Goal: Contribute content: Contribute content

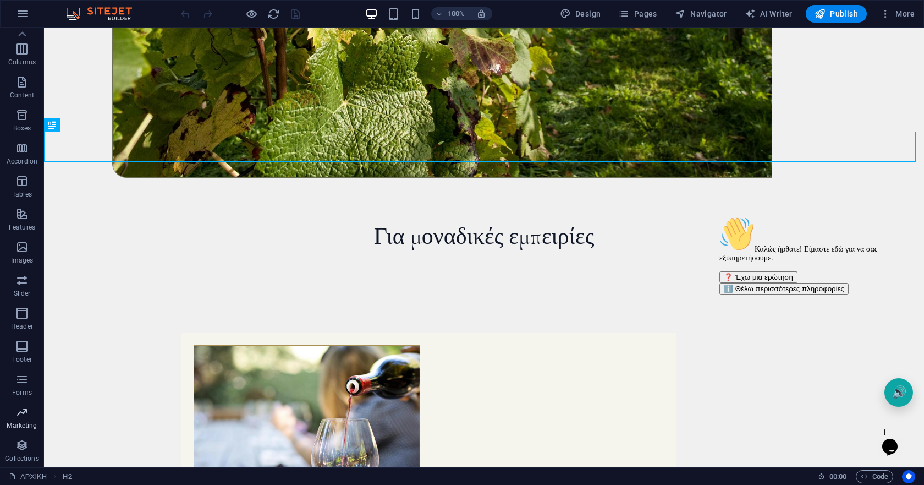
click at [18, 414] on icon "button" at bounding box center [21, 411] width 13 height 13
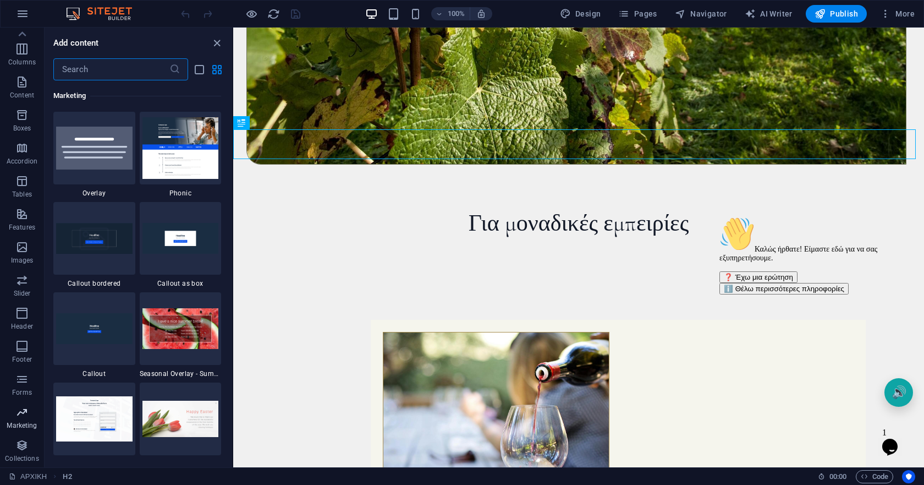
scroll to position [8959, 0]
click at [173, 335] on img at bounding box center [180, 328] width 76 height 41
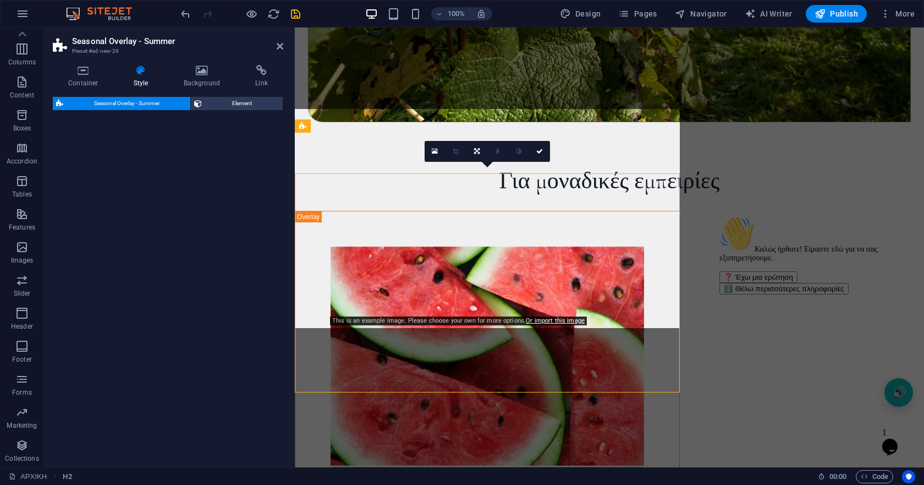
select select "px"
select select "rem"
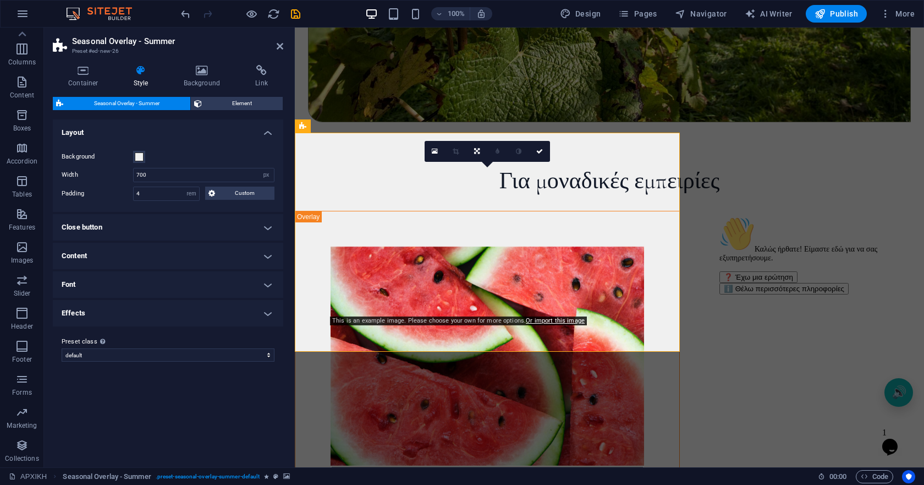
click at [240, 228] on h4 "Close button" at bounding box center [168, 227] width 230 height 26
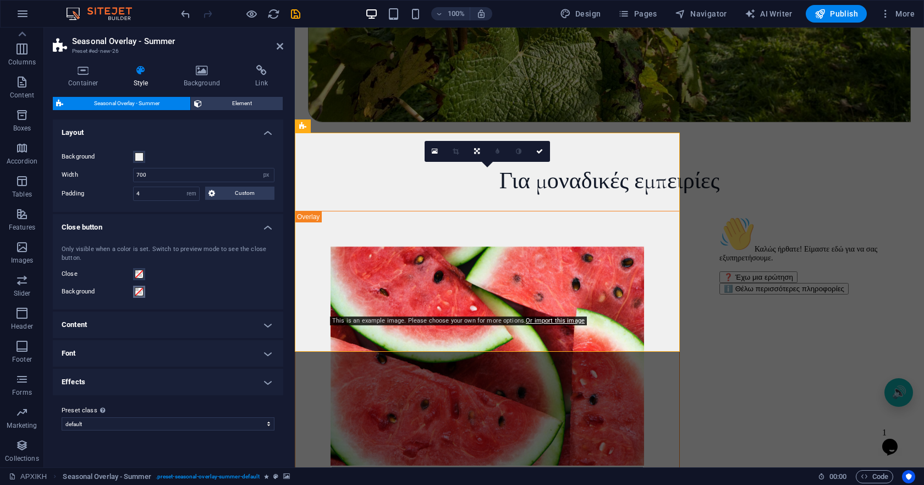
click at [141, 291] on span at bounding box center [139, 291] width 9 height 9
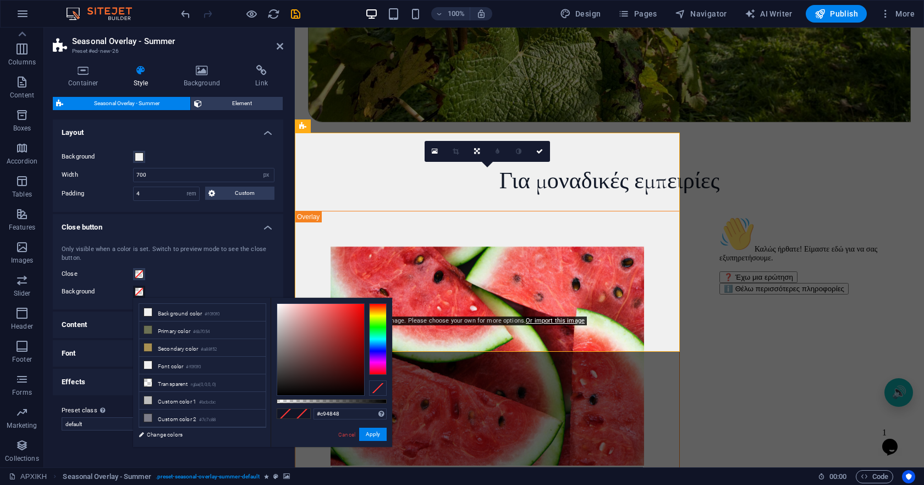
click at [332, 322] on div at bounding box center [320, 349] width 87 height 91
type input "#cd7474"
click at [315, 321] on div at bounding box center [320, 349] width 87 height 91
click at [301, 413] on span at bounding box center [302, 413] width 17 height 9
click at [383, 434] on button "Apply" at bounding box center [373, 433] width 28 height 13
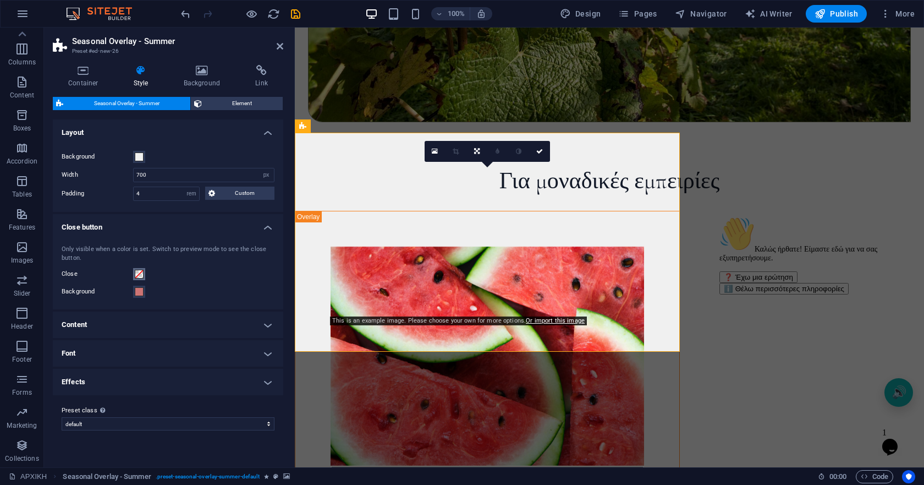
click at [141, 271] on span at bounding box center [139, 274] width 9 height 9
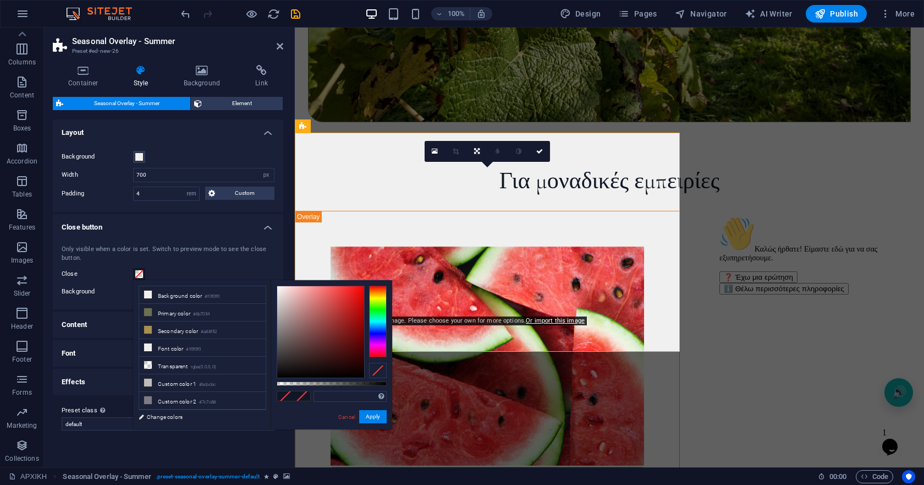
click at [183, 264] on div "Only visible when a color is set. Switch to preview mode to see the close butto…" at bounding box center [168, 271] width 235 height 75
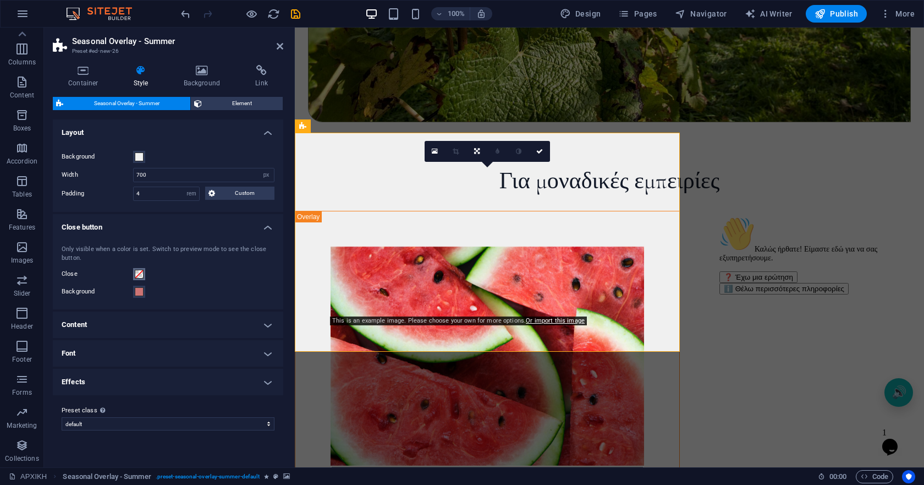
click at [141, 274] on span at bounding box center [139, 274] width 9 height 9
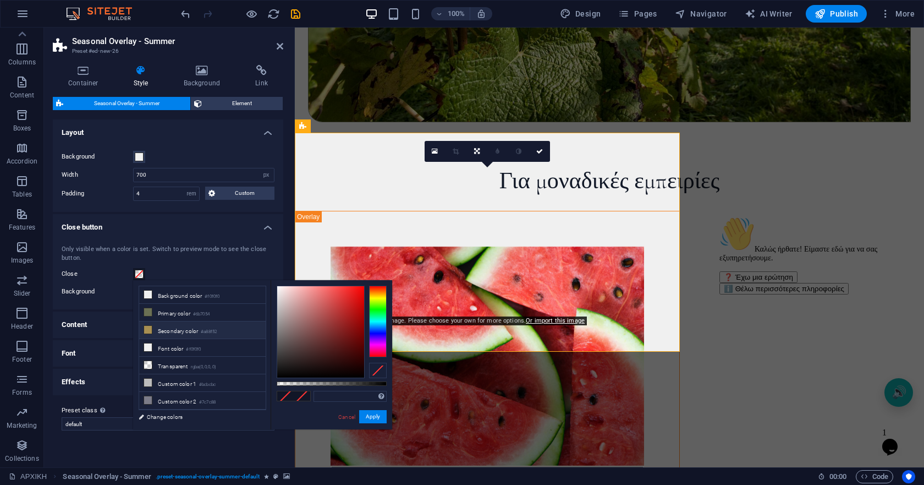
click at [149, 326] on icon at bounding box center [148, 330] width 8 height 8
type input "#a88f52"
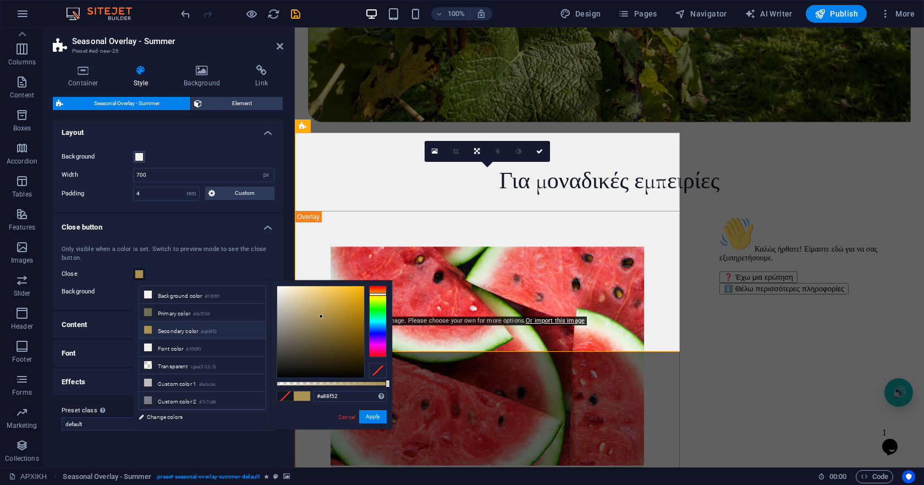
click at [296, 395] on span at bounding box center [302, 395] width 17 height 9
click at [371, 420] on button "Apply" at bounding box center [373, 416] width 28 height 13
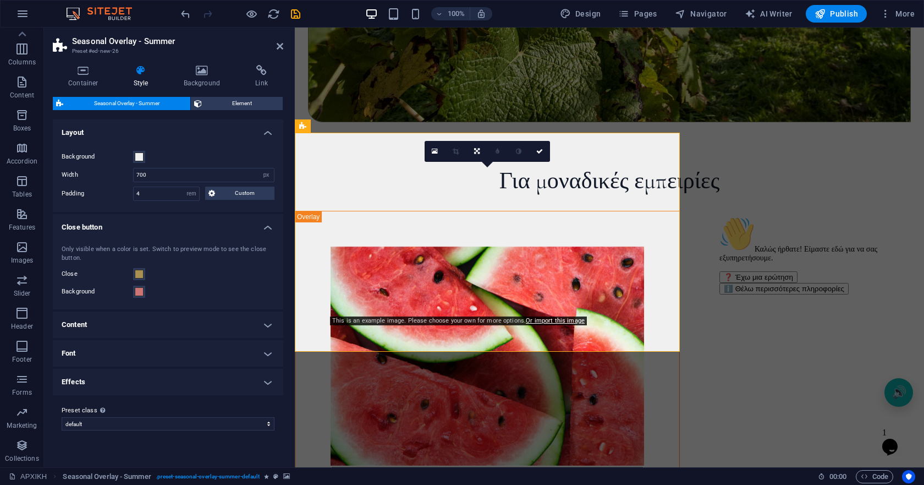
click at [190, 315] on h4 "Content" at bounding box center [168, 324] width 230 height 26
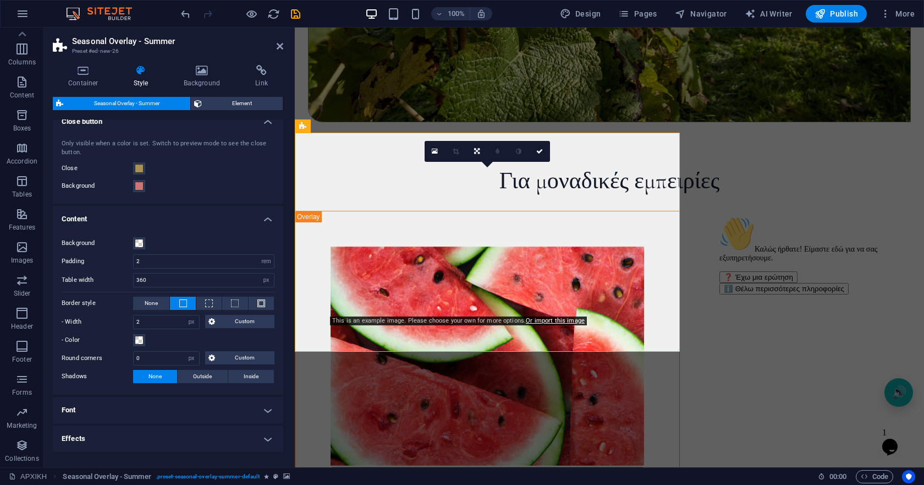
scroll to position [110, 0]
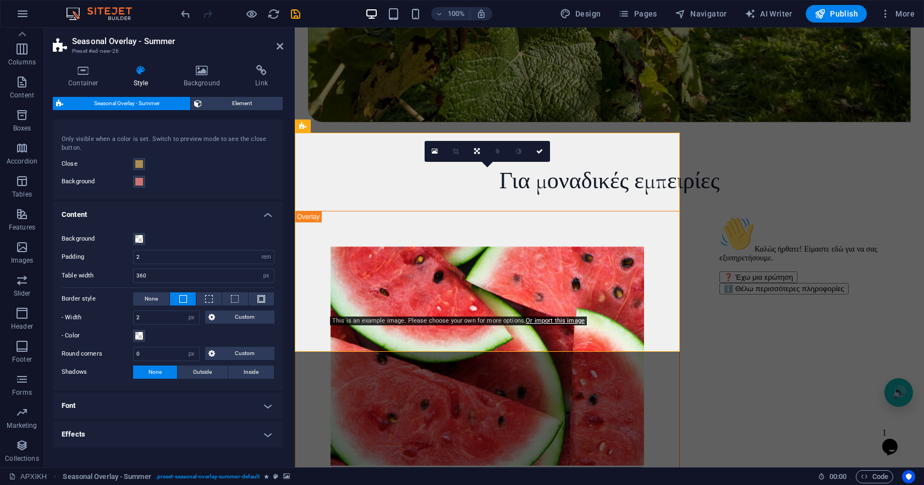
click at [177, 403] on h4 "Font" at bounding box center [168, 405] width 230 height 26
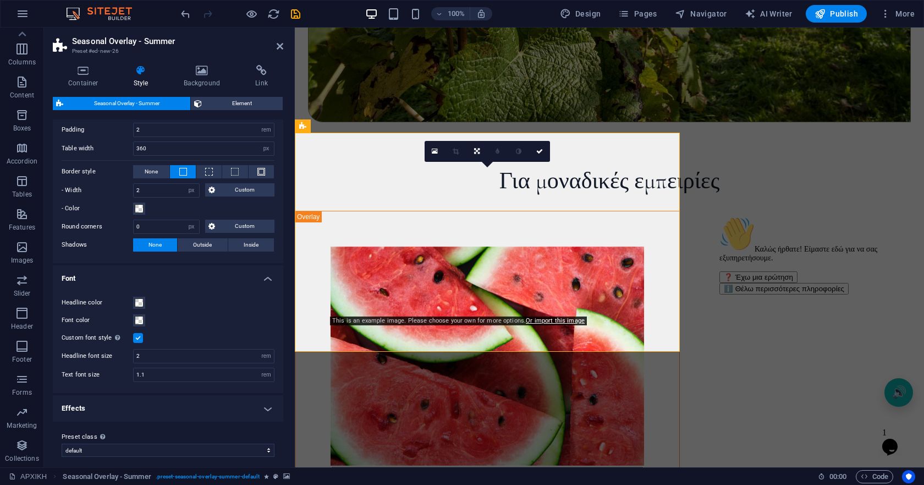
scroll to position [244, 0]
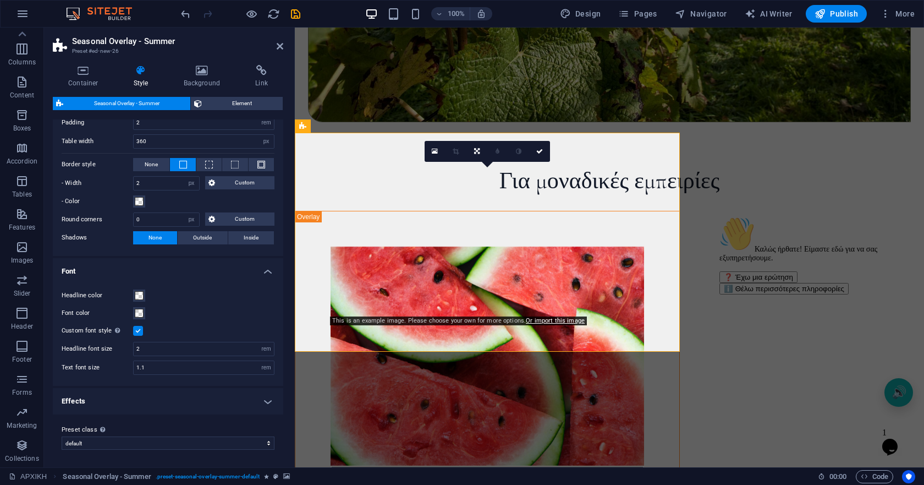
click at [172, 400] on h4 "Effects" at bounding box center [168, 401] width 230 height 26
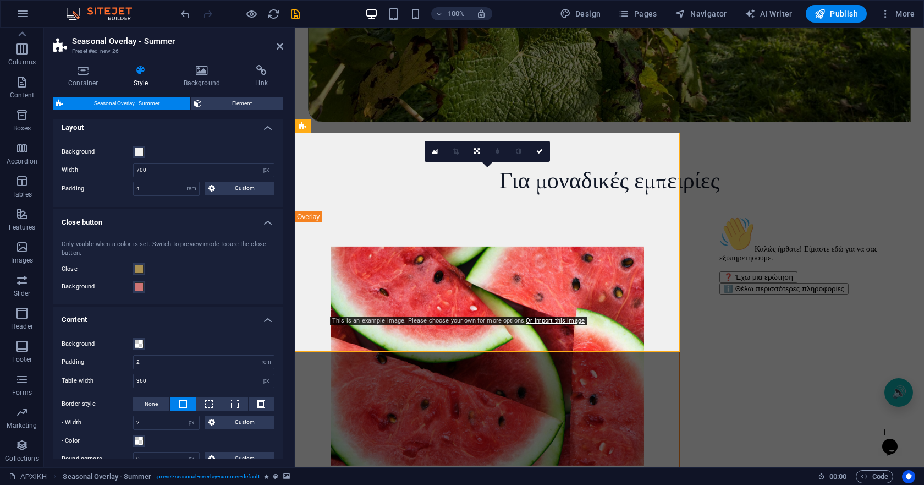
scroll to position [0, 0]
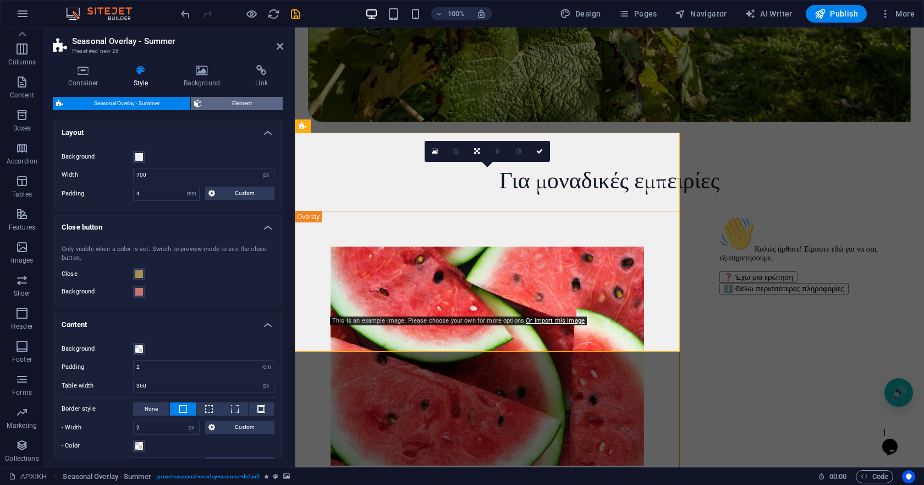
click at [212, 103] on span "Element" at bounding box center [242, 103] width 75 height 13
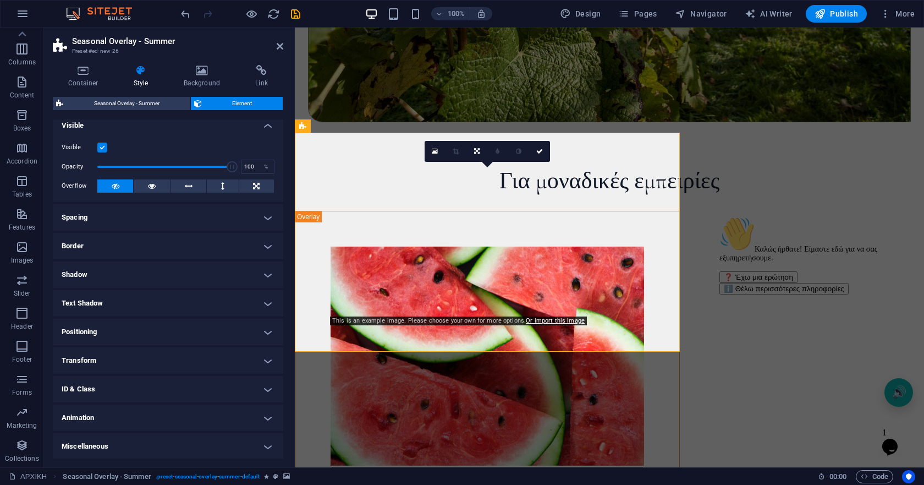
scroll to position [8, 0]
click at [158, 420] on h4 "Animation" at bounding box center [168, 416] width 230 height 26
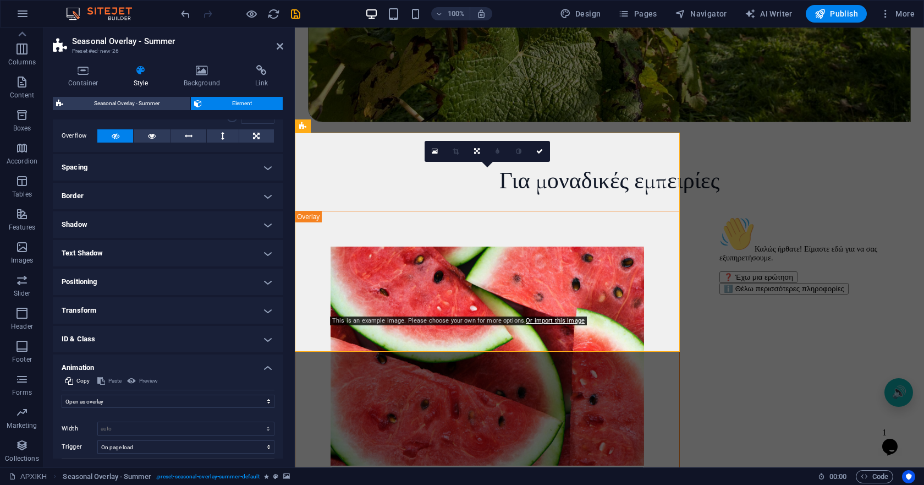
scroll to position [113, 0]
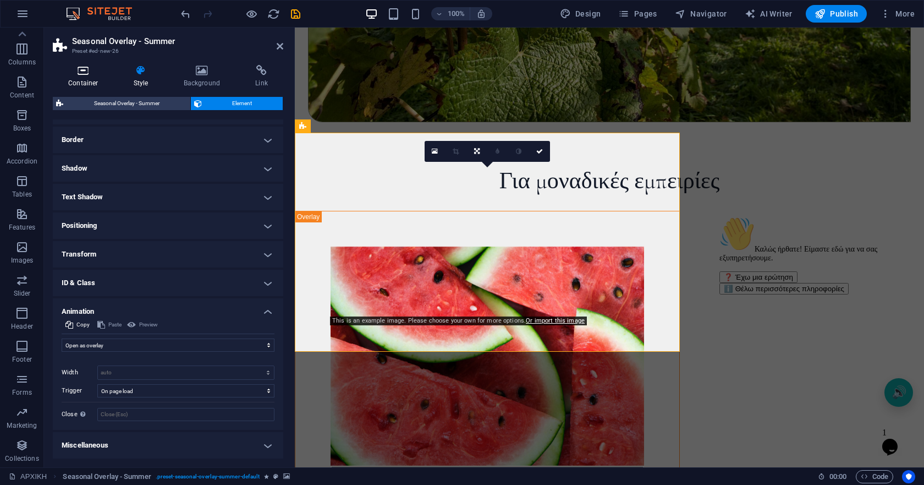
click at [84, 69] on icon at bounding box center [83, 70] width 61 height 11
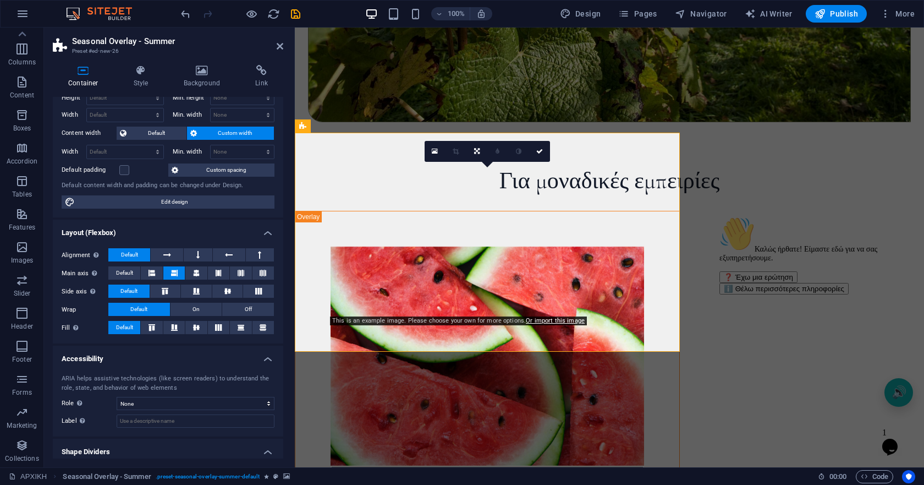
scroll to position [65, 0]
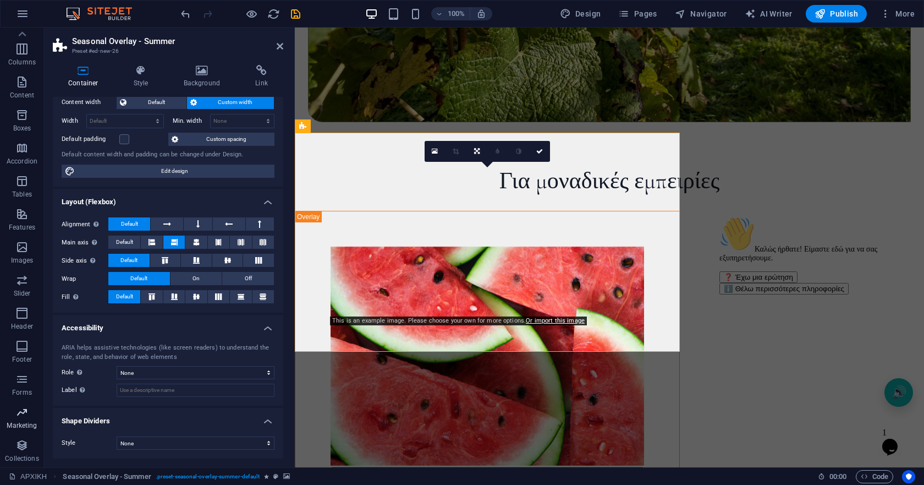
click at [23, 410] on icon "button" at bounding box center [21, 411] width 13 height 13
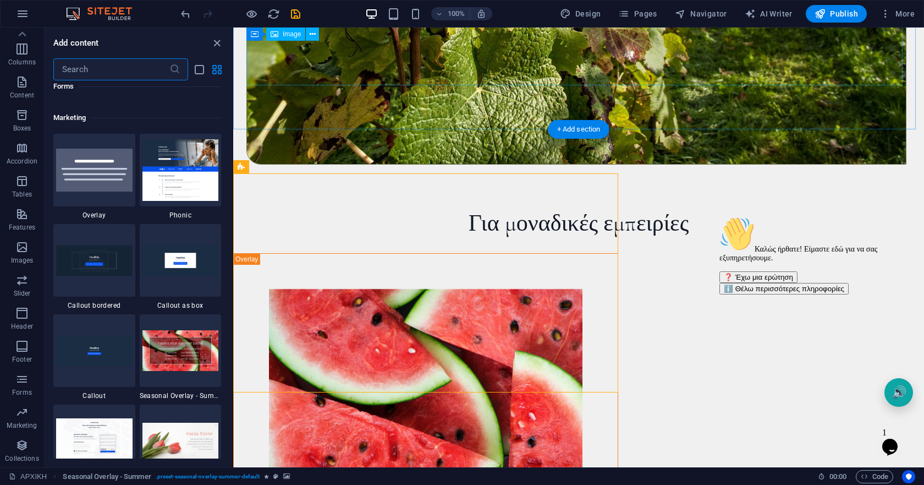
scroll to position [8959, 0]
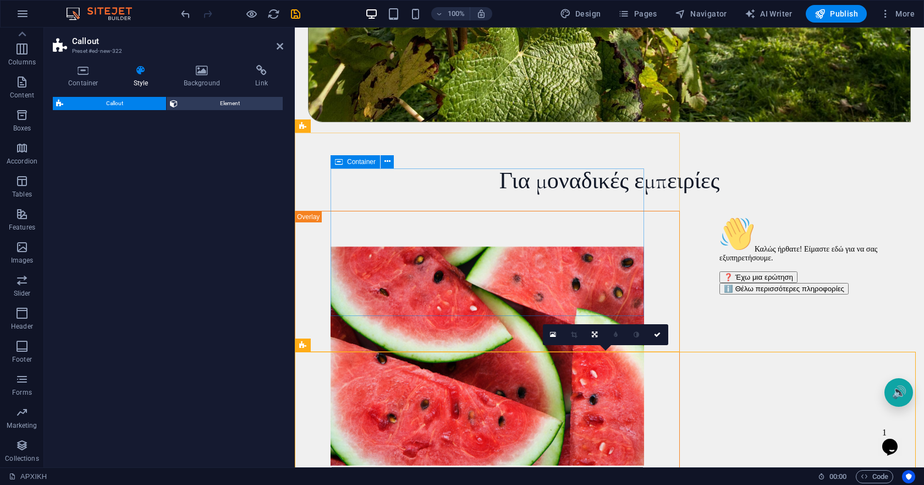
select select "rem"
select select "px"
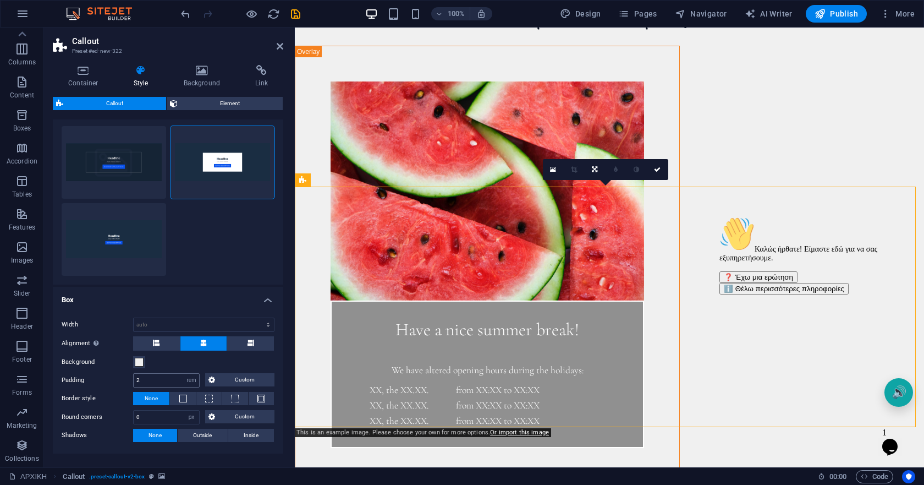
scroll to position [0, 0]
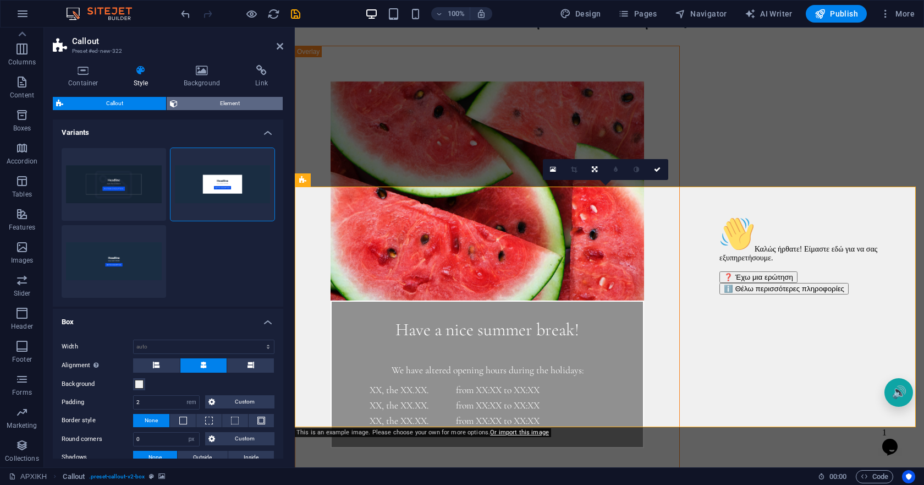
click at [205, 104] on span "Element" at bounding box center [230, 103] width 99 height 13
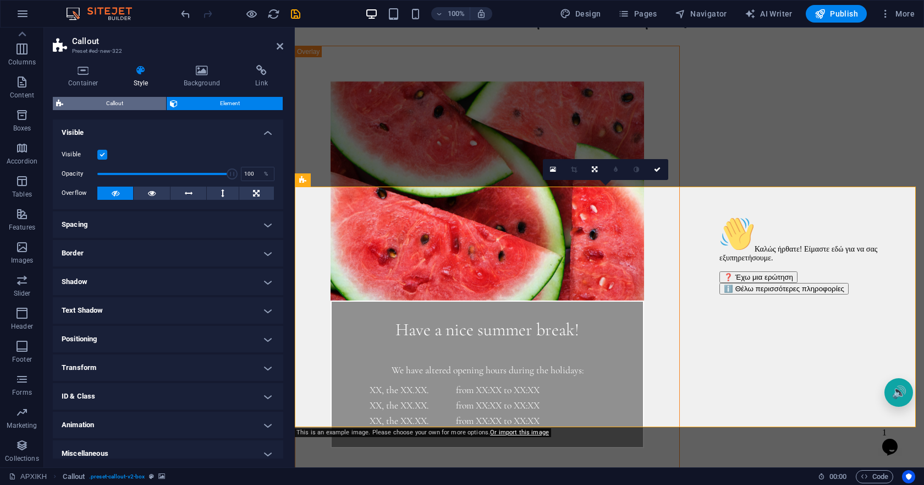
click at [141, 100] on span "Callout" at bounding box center [115, 103] width 96 height 13
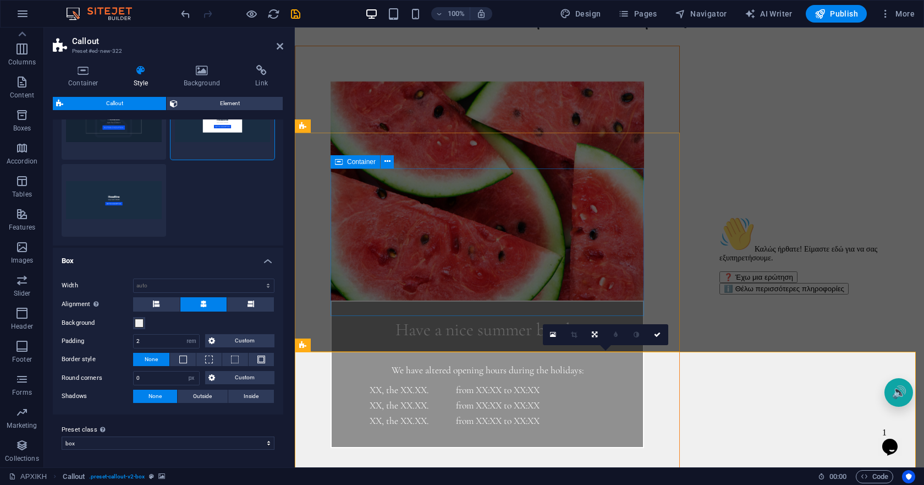
scroll to position [678, 0]
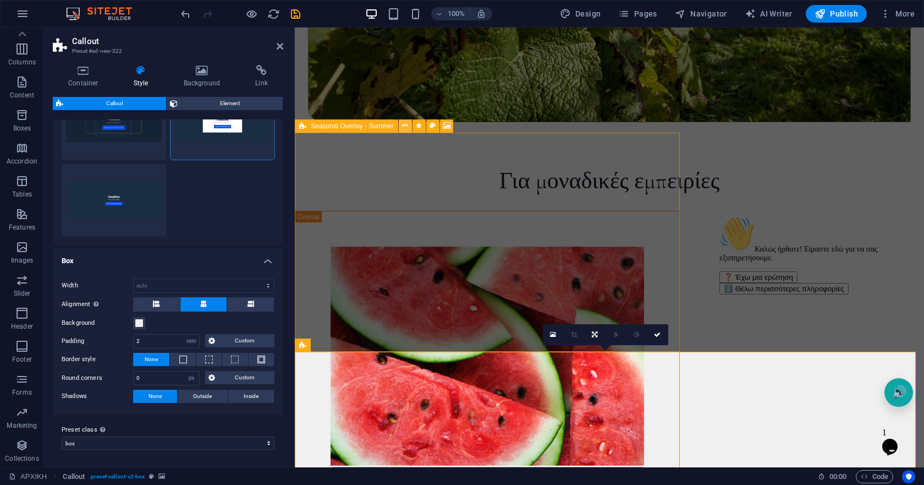
click at [403, 125] on icon at bounding box center [405, 126] width 6 height 12
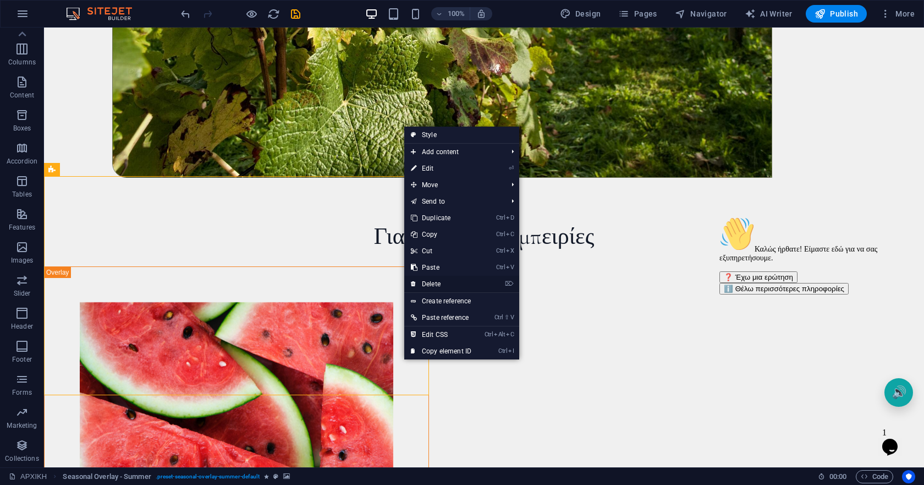
click at [444, 280] on link "⌦ Delete" at bounding box center [441, 284] width 74 height 17
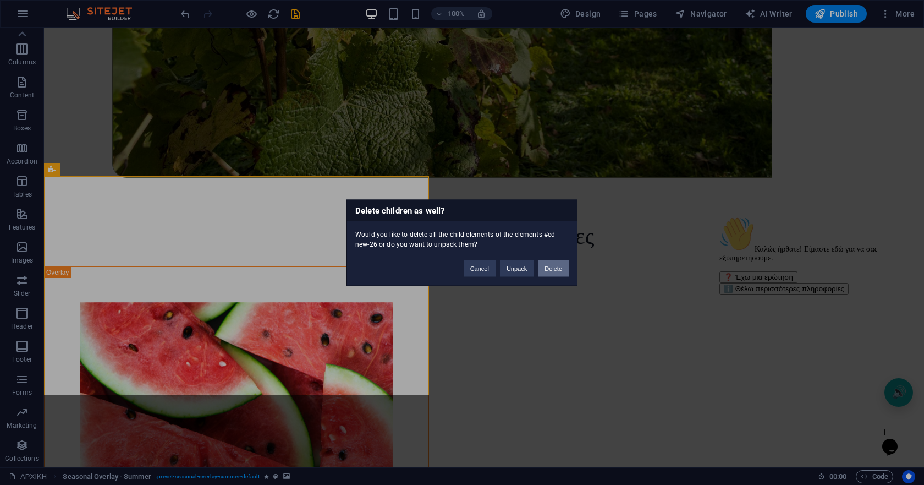
click at [552, 270] on button "Delete" at bounding box center [553, 268] width 31 height 17
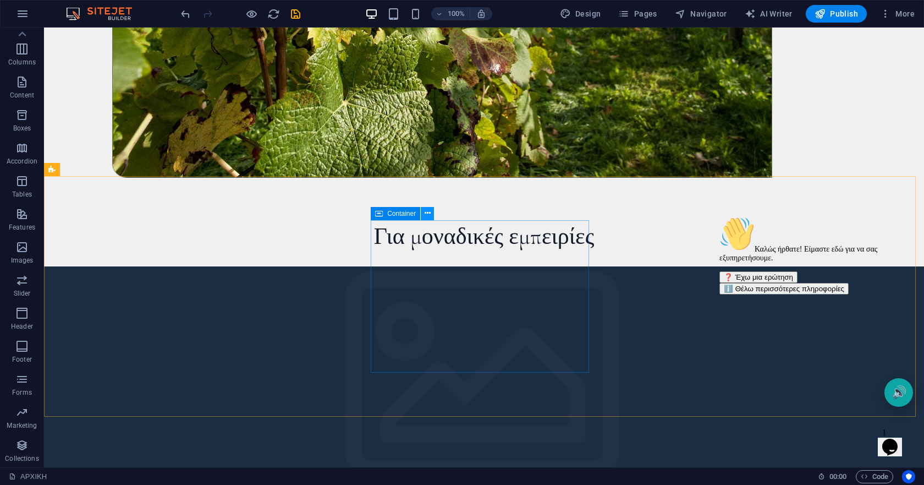
click at [425, 209] on icon at bounding box center [428, 213] width 6 height 12
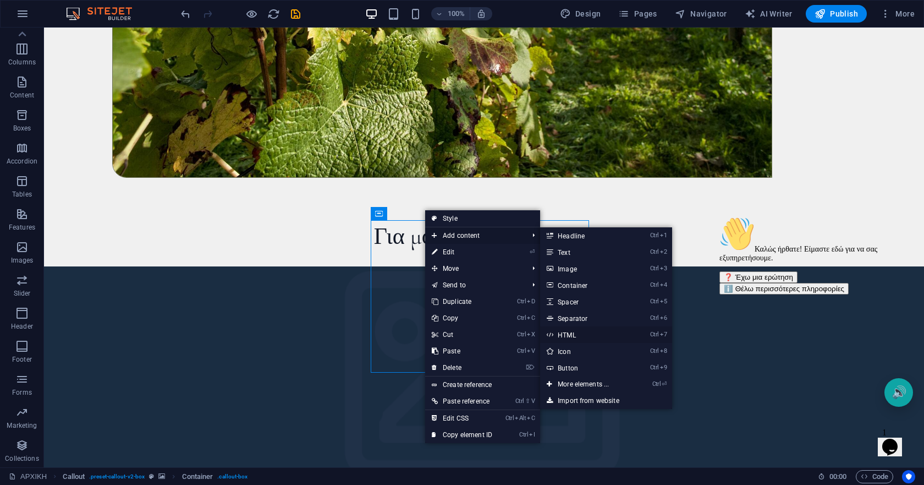
click at [568, 329] on link "Ctrl 7 HTML" at bounding box center [585, 334] width 91 height 17
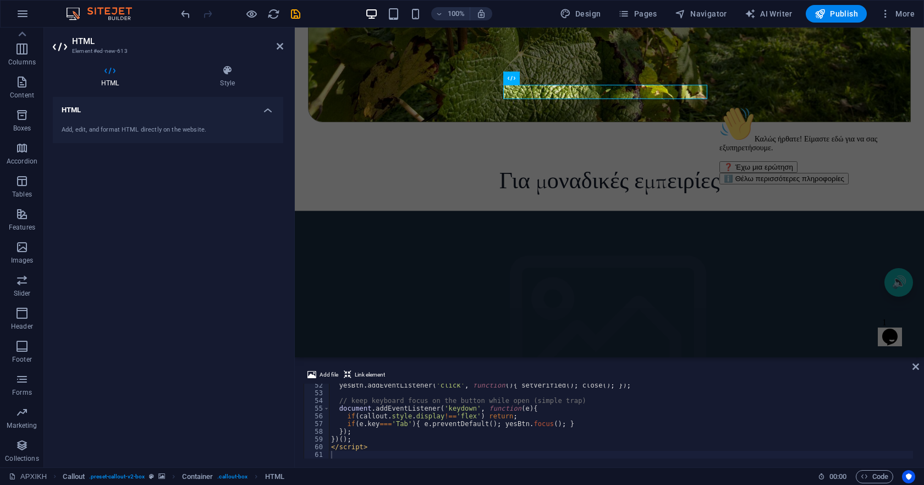
scroll to position [788, 0]
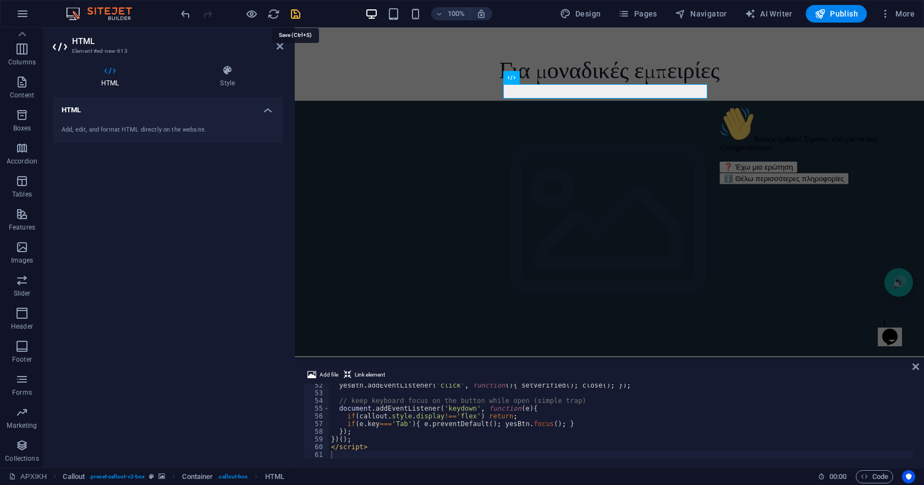
drag, startPoint x: 295, startPoint y: 12, endPoint x: 267, endPoint y: 48, distance: 46.3
click at [295, 12] on icon "save" at bounding box center [295, 14] width 13 height 13
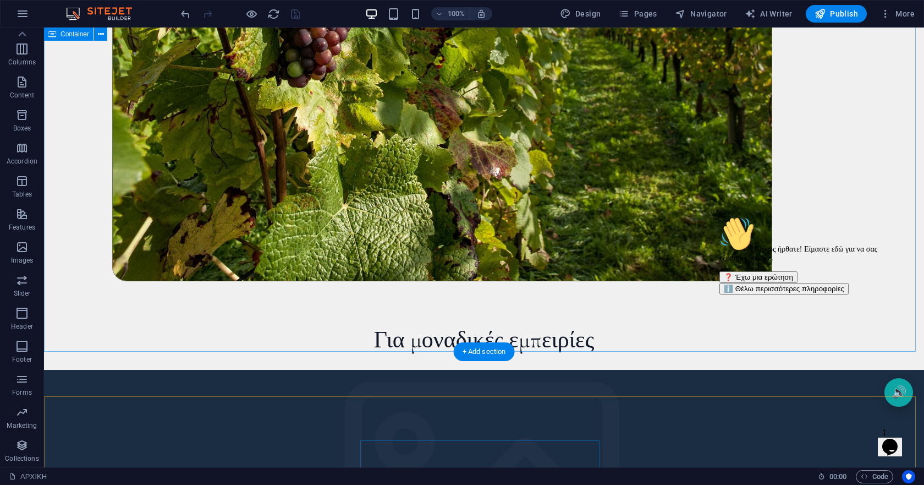
scroll to position [678, 0]
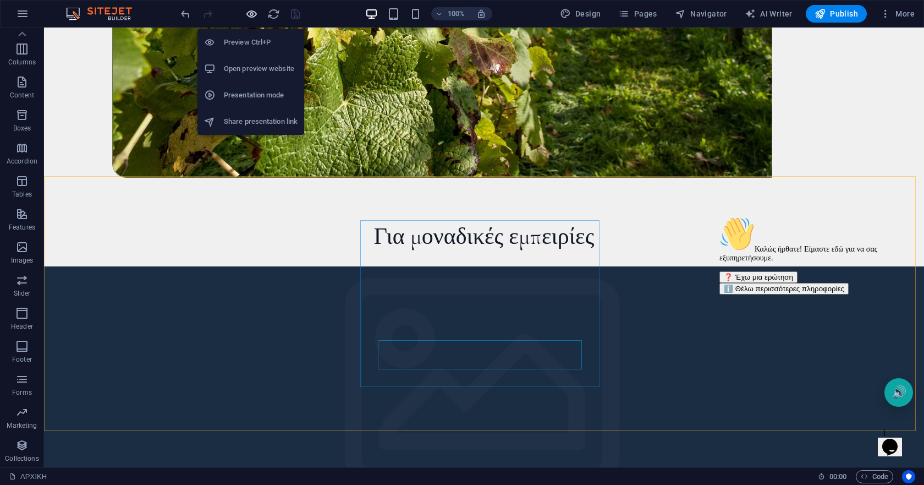
click at [250, 14] on icon "button" at bounding box center [251, 14] width 13 height 13
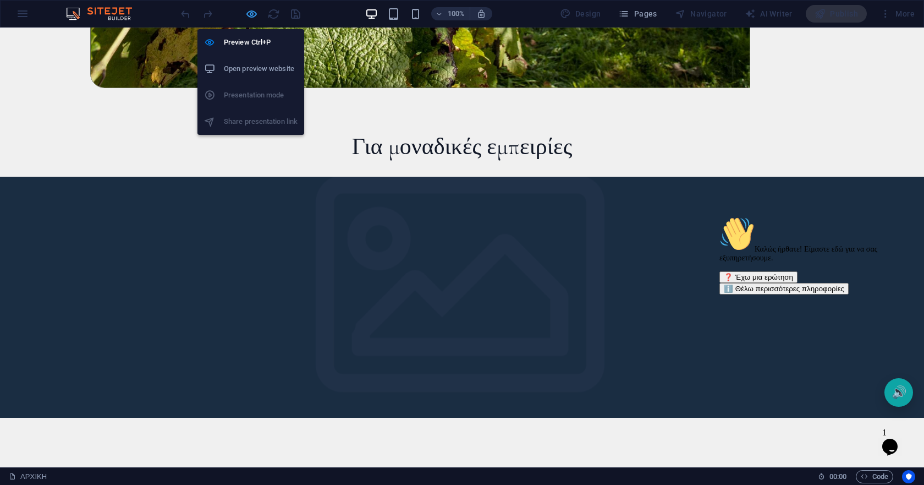
scroll to position [585, 0]
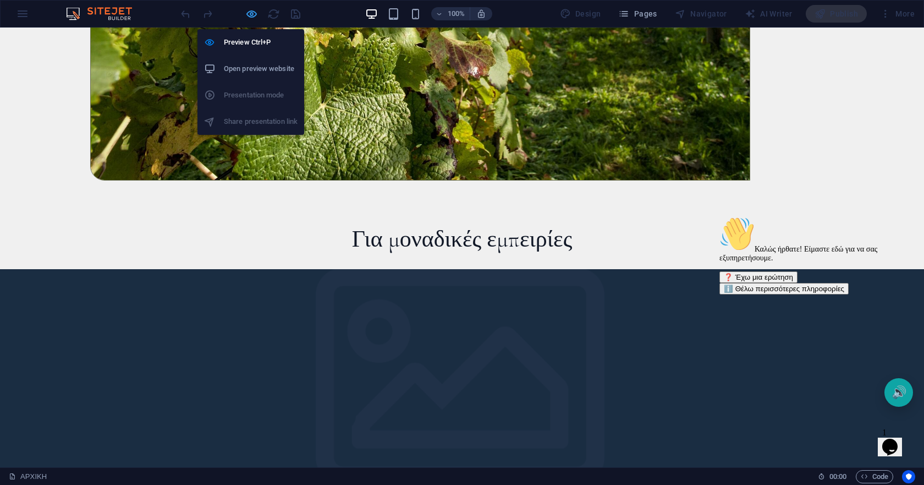
click at [250, 14] on icon "button" at bounding box center [251, 14] width 13 height 13
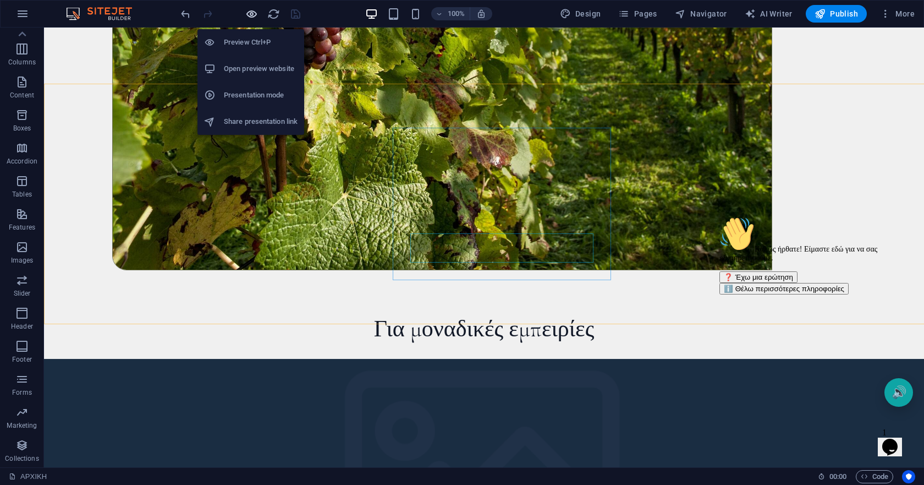
scroll to position [678, 0]
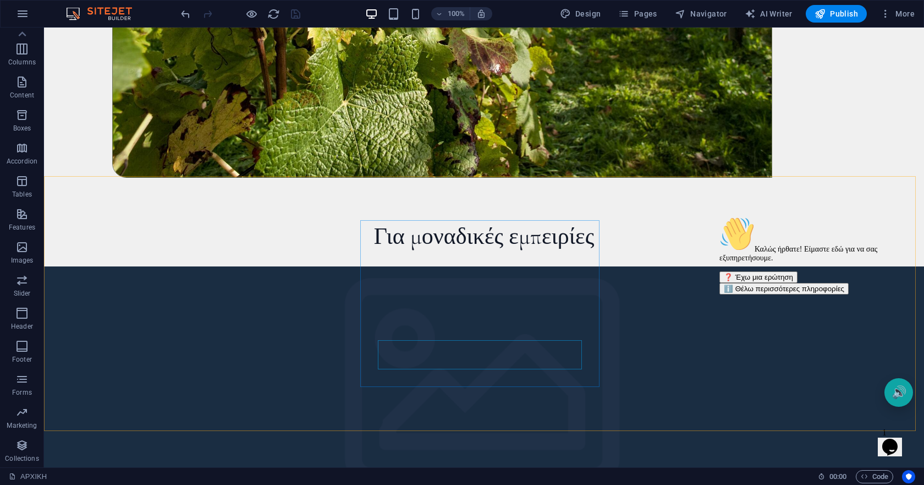
click at [719, 216] on icon "Λήψη προσοχής για συνομιλία" at bounding box center [719, 216] width 0 height 0
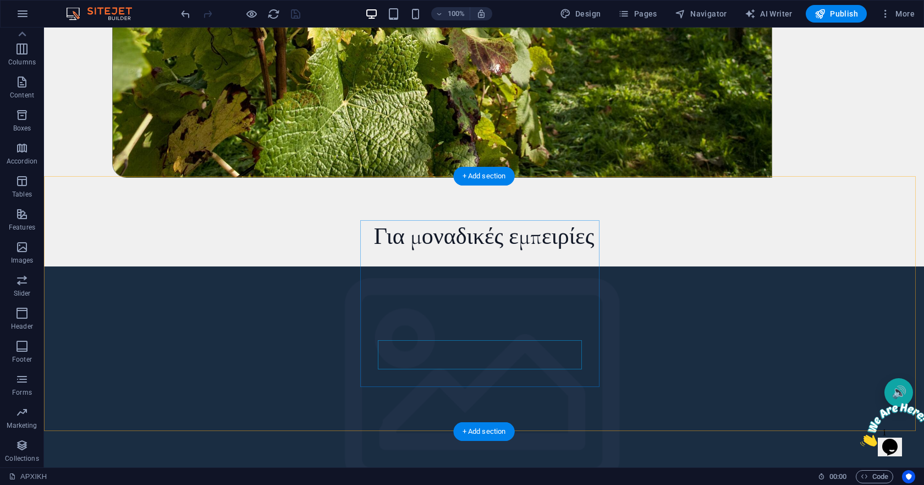
click at [64, 266] on figure at bounding box center [484, 393] width 880 height 255
click at [94, 266] on figure at bounding box center [484, 393] width 880 height 255
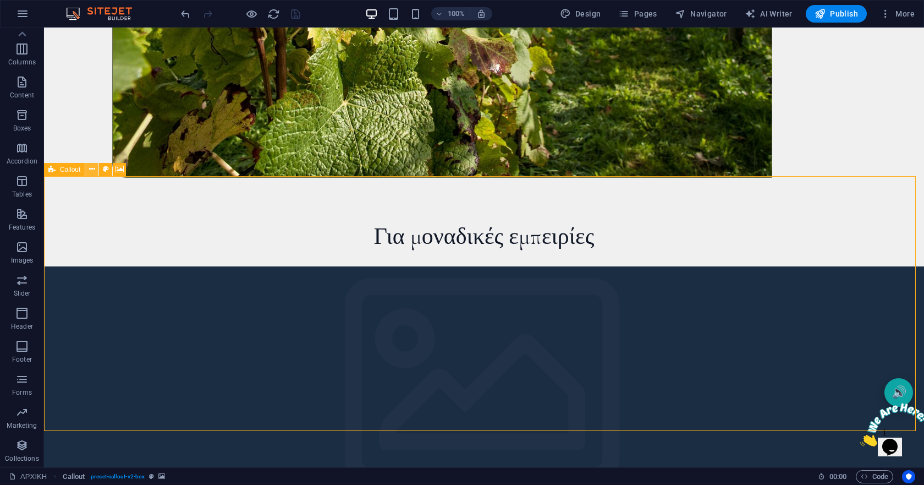
click at [90, 169] on icon at bounding box center [92, 169] width 6 height 12
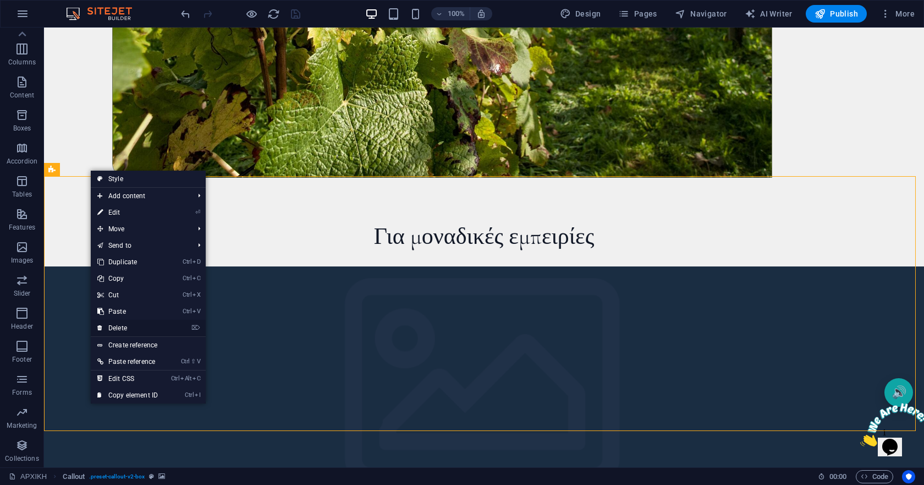
click at [124, 327] on link "⌦ Delete" at bounding box center [128, 328] width 74 height 17
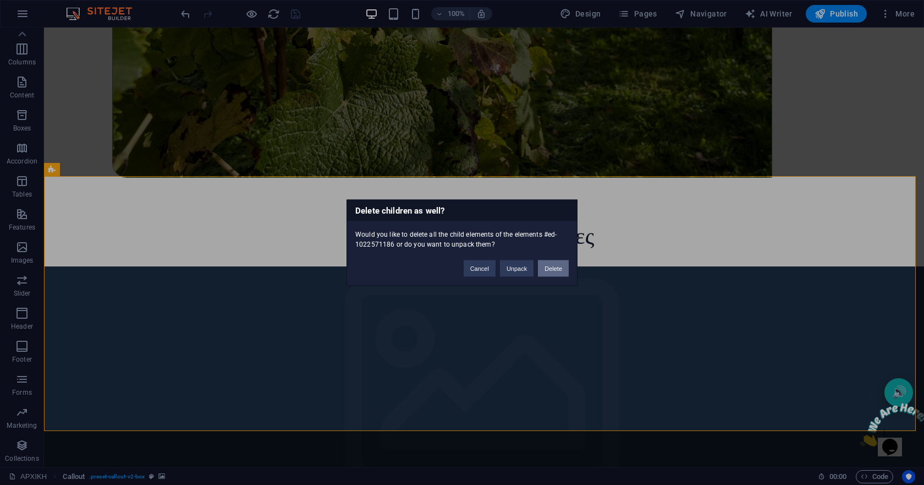
click at [556, 265] on button "Delete" at bounding box center [553, 268] width 31 height 17
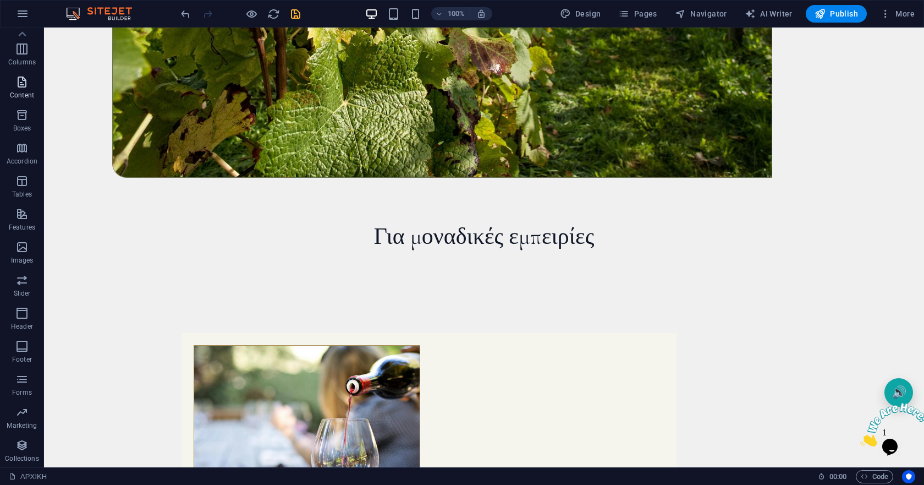
click at [13, 84] on span "Content" at bounding box center [22, 88] width 44 height 26
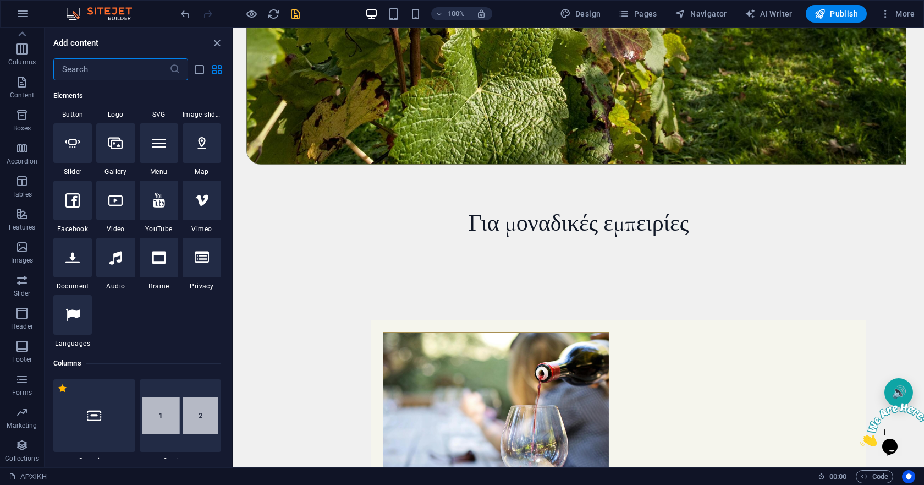
scroll to position [274, 0]
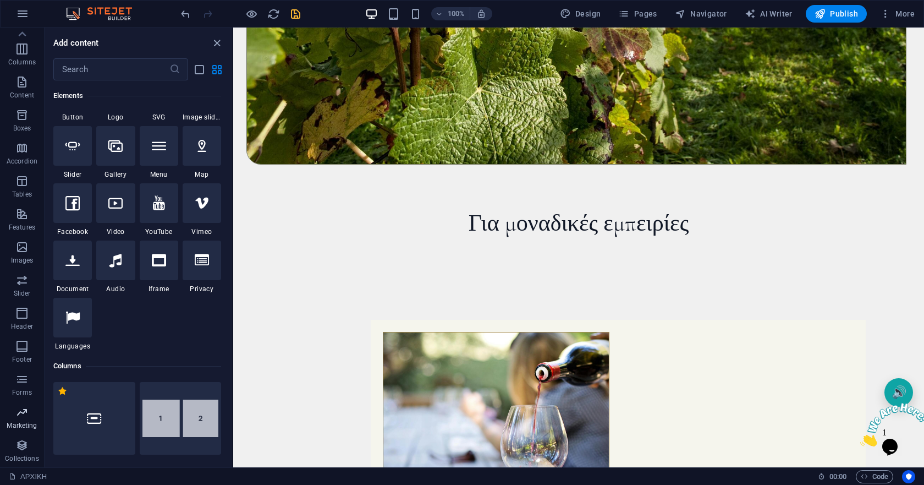
click at [21, 417] on icon "button" at bounding box center [21, 411] width 13 height 13
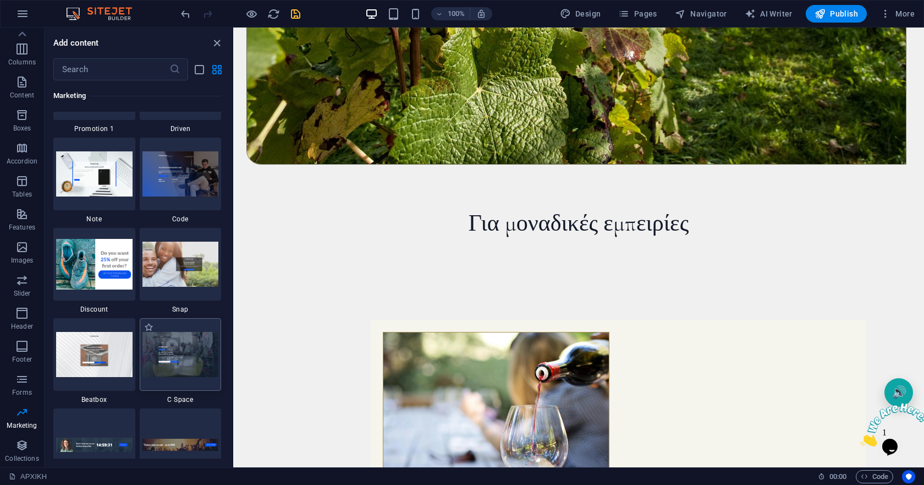
scroll to position [9564, 0]
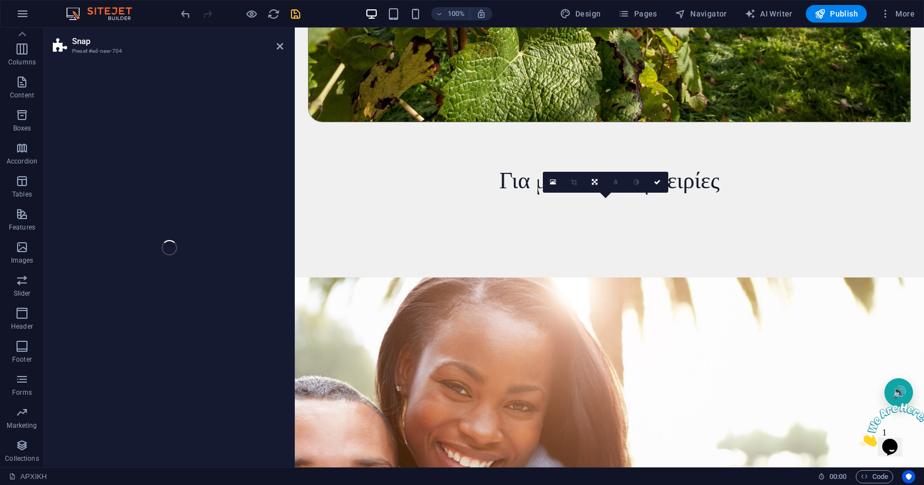
select select "%"
select select "rem"
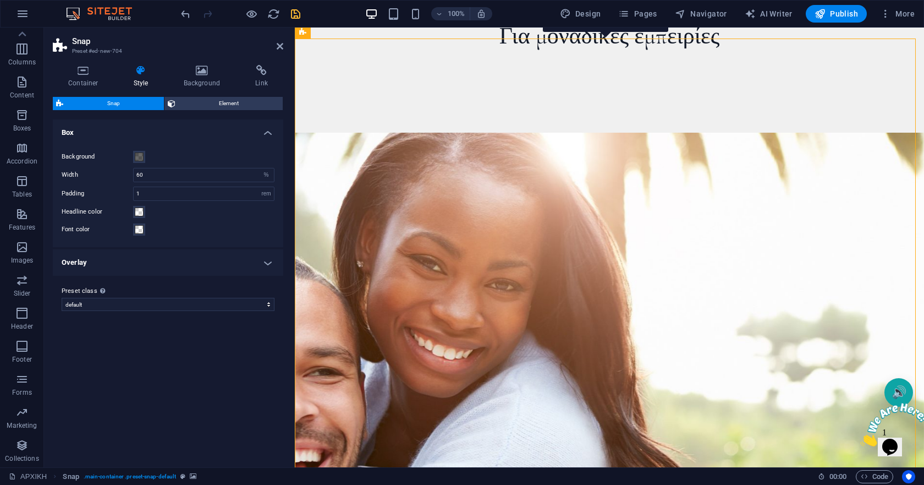
scroll to position [788, 0]
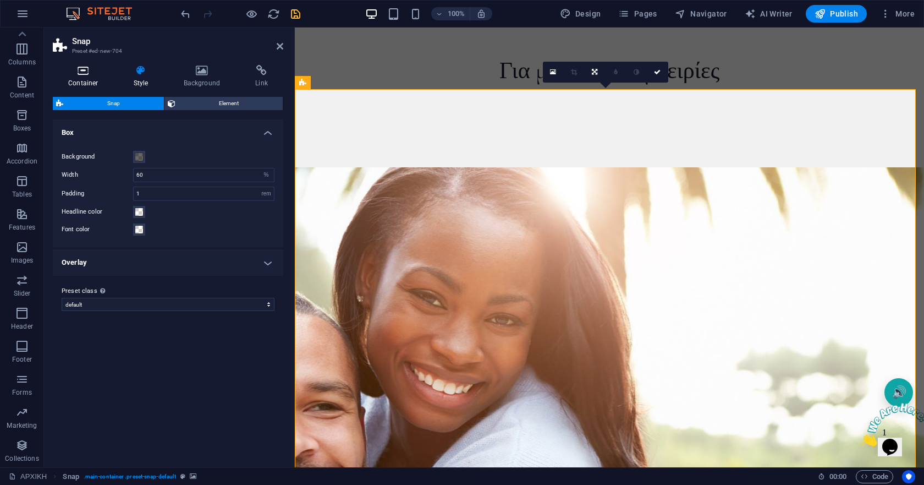
click at [78, 75] on icon at bounding box center [83, 70] width 61 height 11
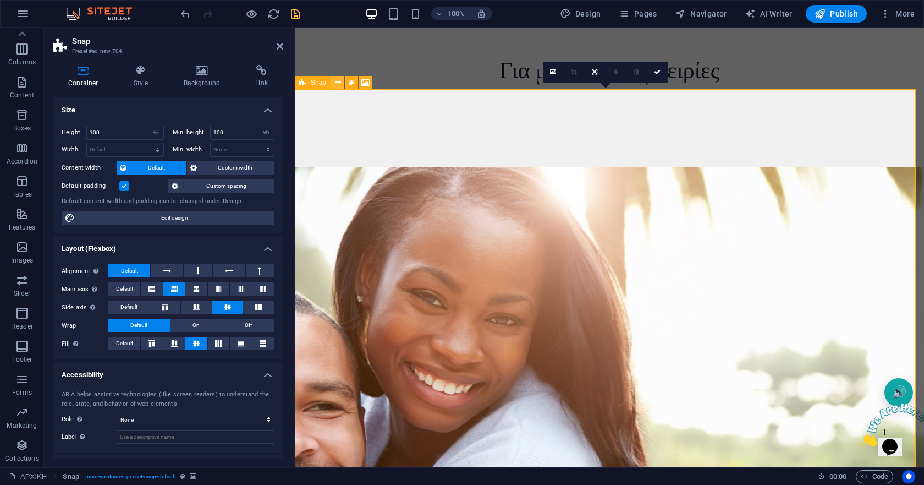
click at [336, 84] on icon at bounding box center [338, 83] width 6 height 12
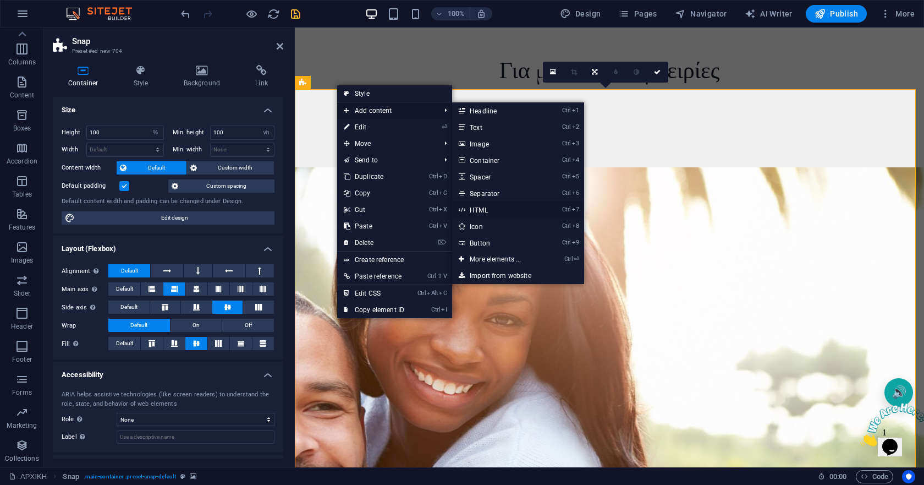
click at [492, 211] on link "Ctrl 7 HTML" at bounding box center [497, 209] width 91 height 17
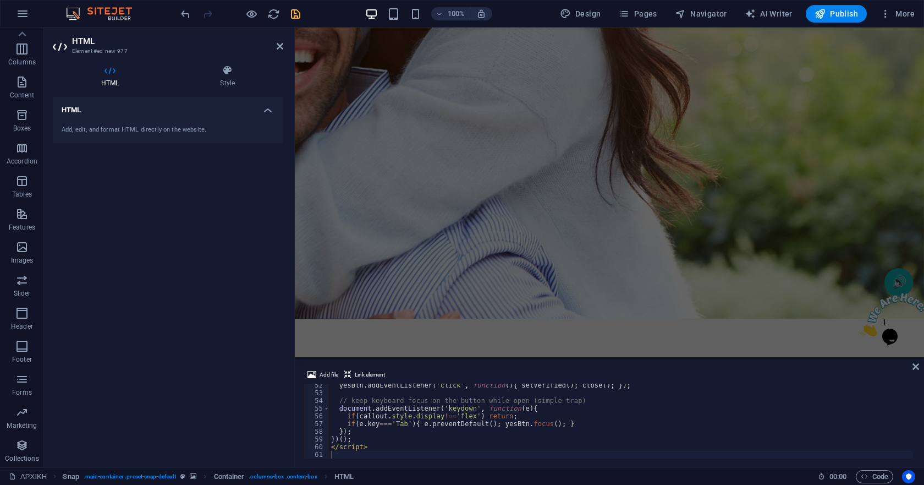
scroll to position [1228, 0]
click at [186, 13] on icon "undo" at bounding box center [185, 14] width 13 height 13
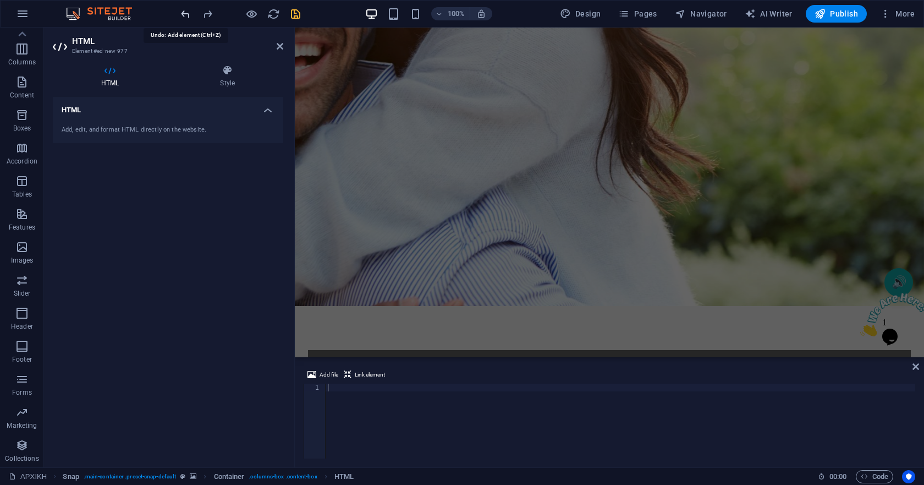
scroll to position [738, 0]
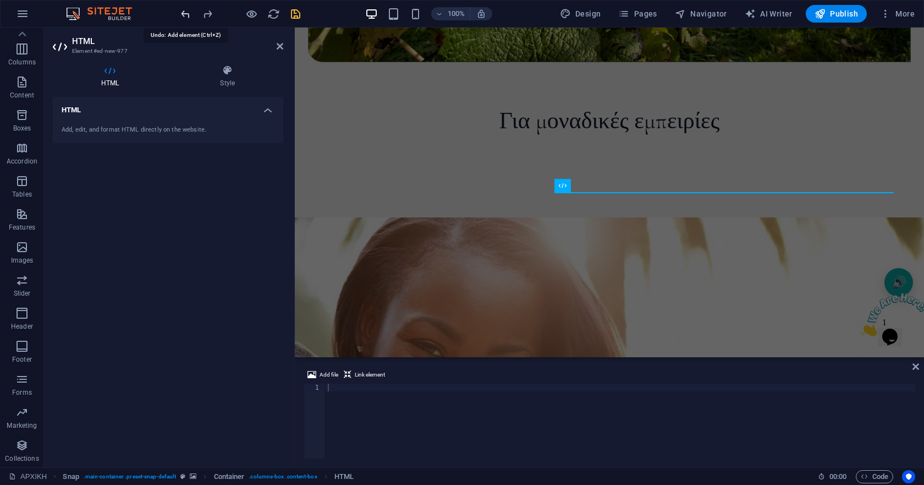
click at [186, 13] on icon "undo" at bounding box center [185, 14] width 13 height 13
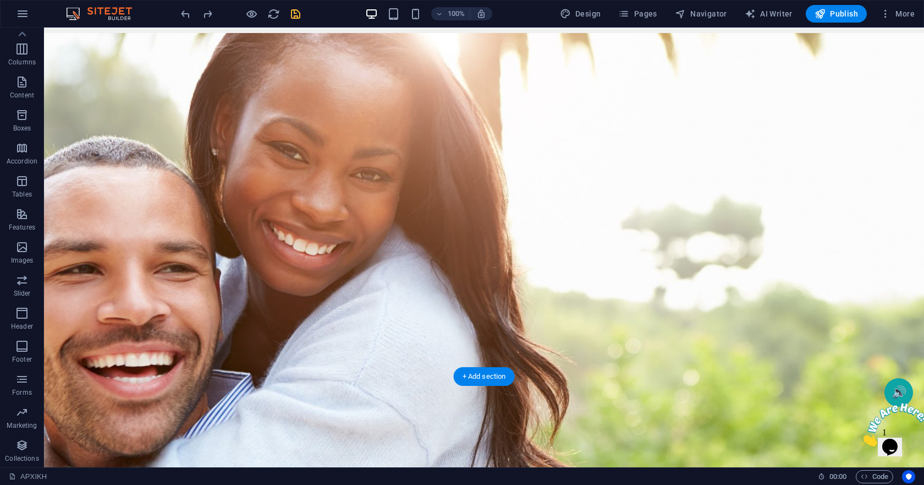
scroll to position [903, 0]
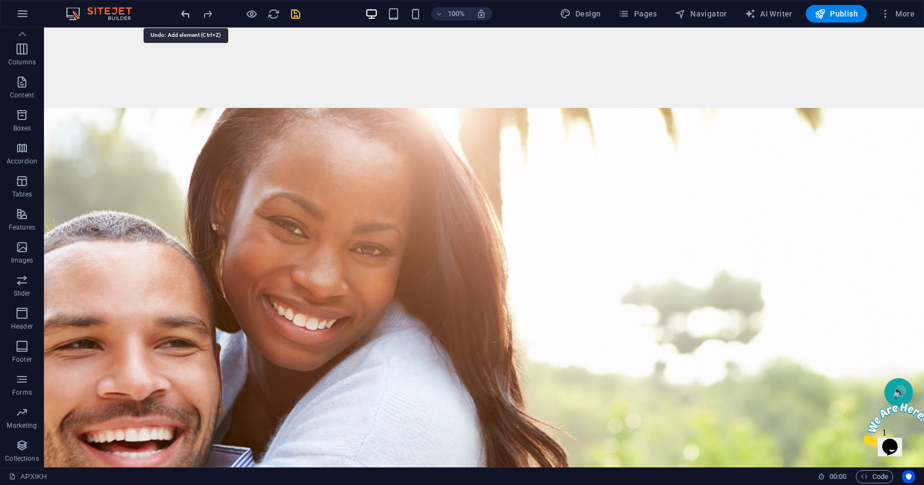
click at [184, 14] on icon "undo" at bounding box center [185, 14] width 13 height 13
click at [182, 10] on icon "undo" at bounding box center [185, 14] width 13 height 13
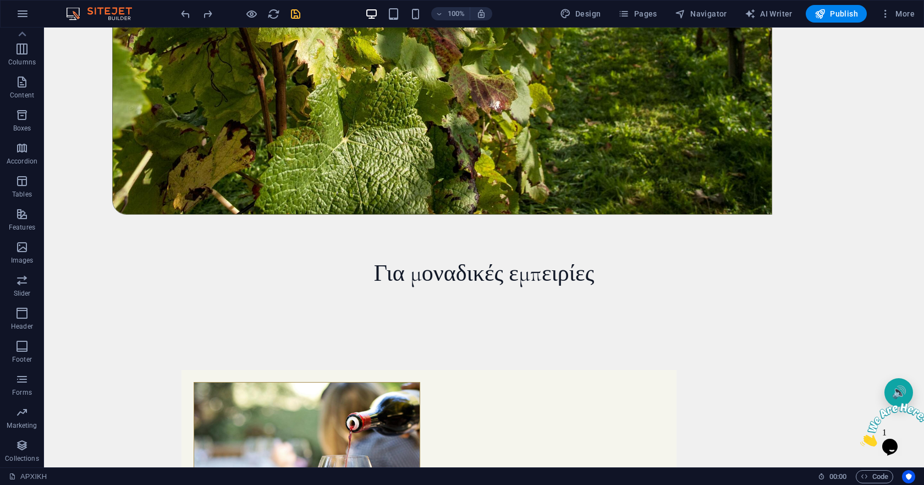
scroll to position [573, 0]
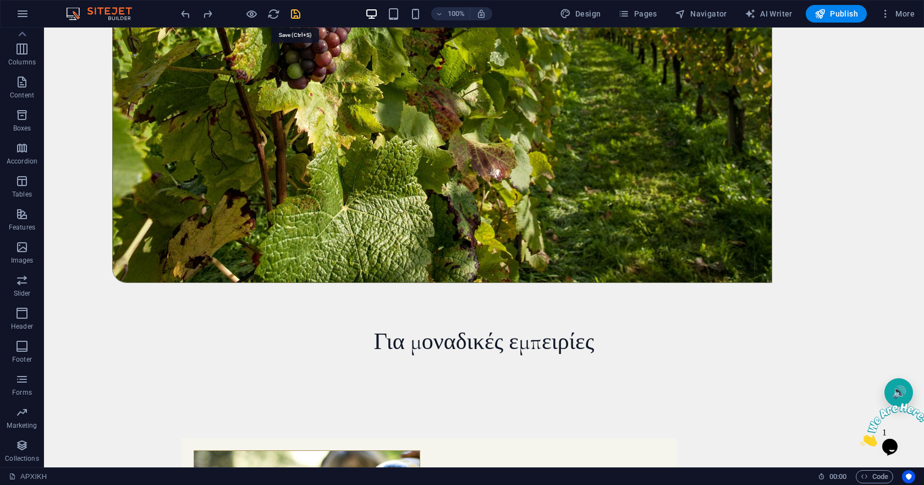
click at [295, 15] on icon "save" at bounding box center [295, 14] width 13 height 13
click at [865, 476] on icon "button" at bounding box center [864, 475] width 7 height 7
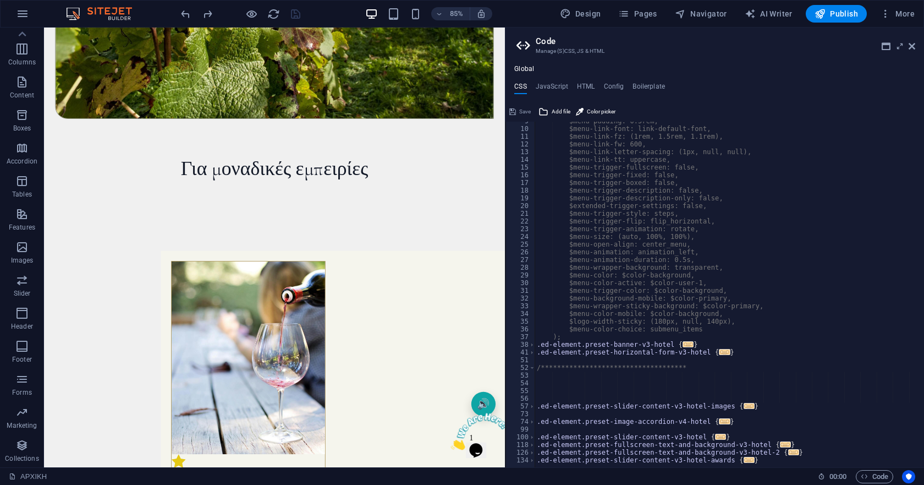
scroll to position [66, 0]
click at [551, 84] on h4 "JavaScript" at bounding box center [552, 89] width 32 height 12
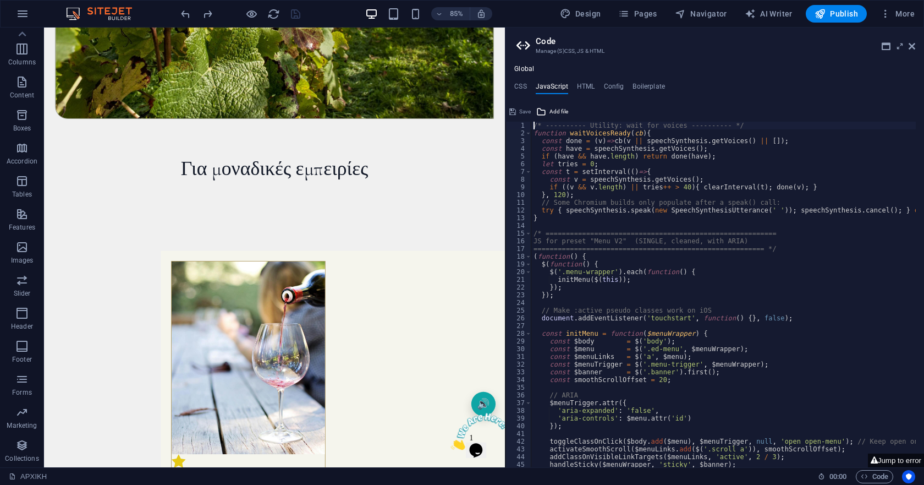
type textarea "/* ---------- Utility: wait for voices ---------- */"
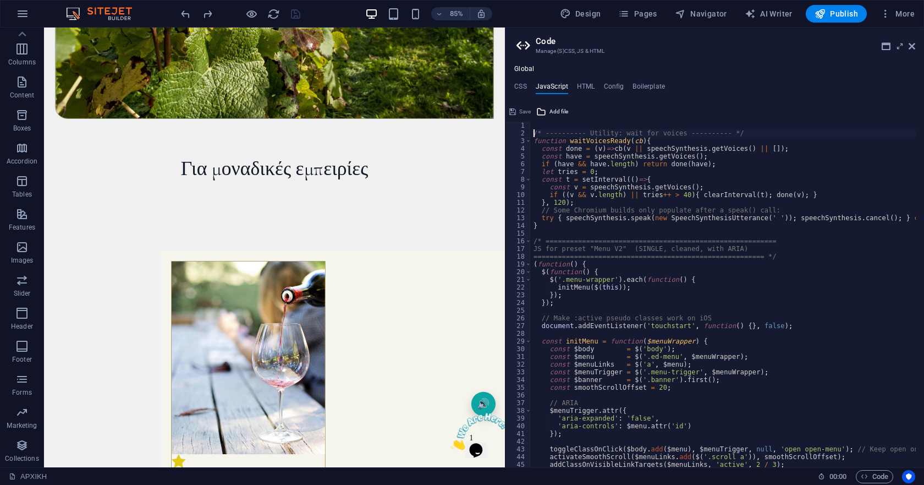
scroll to position [0, 1]
drag, startPoint x: 532, startPoint y: 131, endPoint x: 737, endPoint y: 133, distance: 204.6
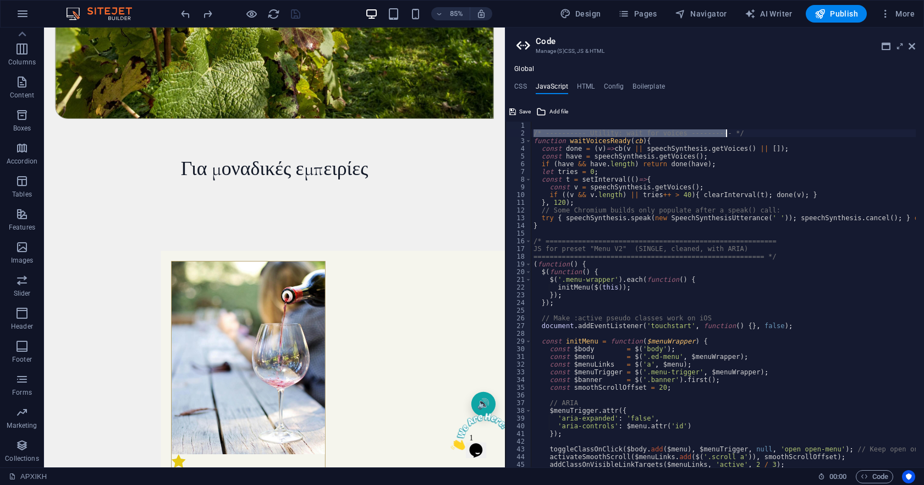
type textarea "/* ---------- Utility: wait for voices ---------- */"
click at [653, 115] on div "Save Add file" at bounding box center [714, 110] width 419 height 16
click at [568, 117] on span "Add file" at bounding box center [558, 111] width 19 height 13
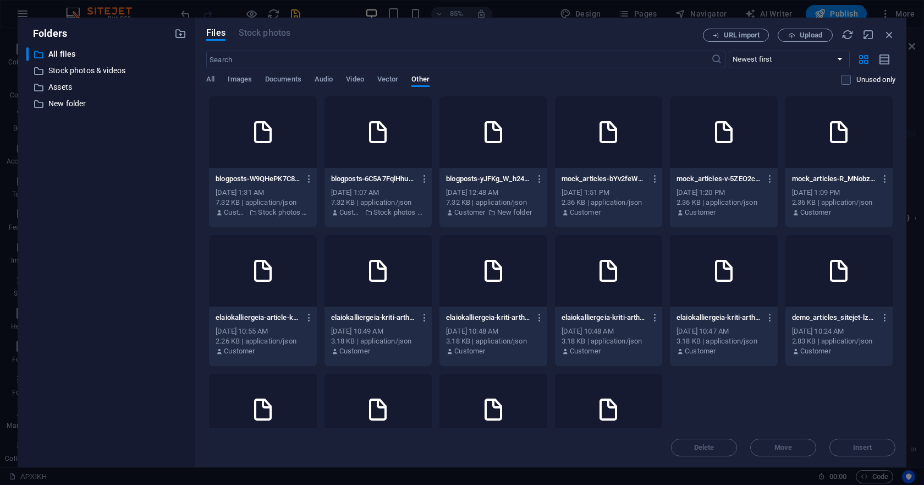
click at [567, 124] on div at bounding box center [608, 132] width 107 height 72
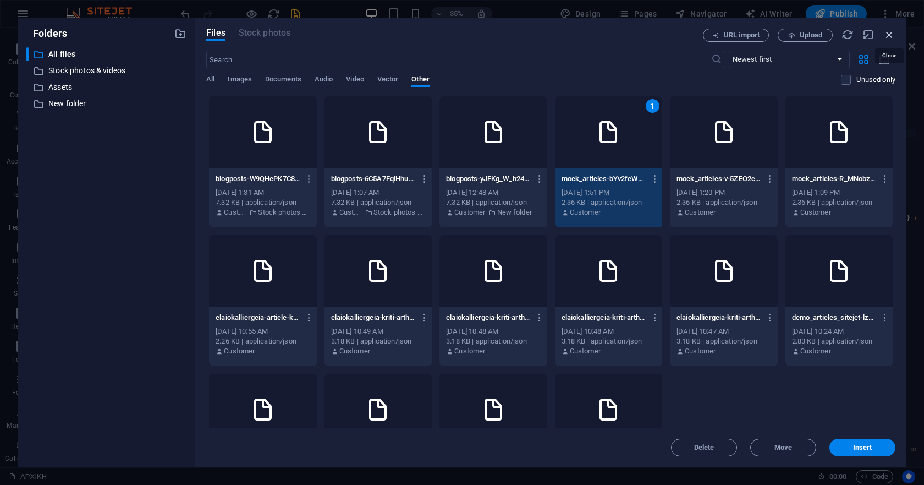
click at [886, 32] on icon "button" at bounding box center [889, 35] width 12 height 12
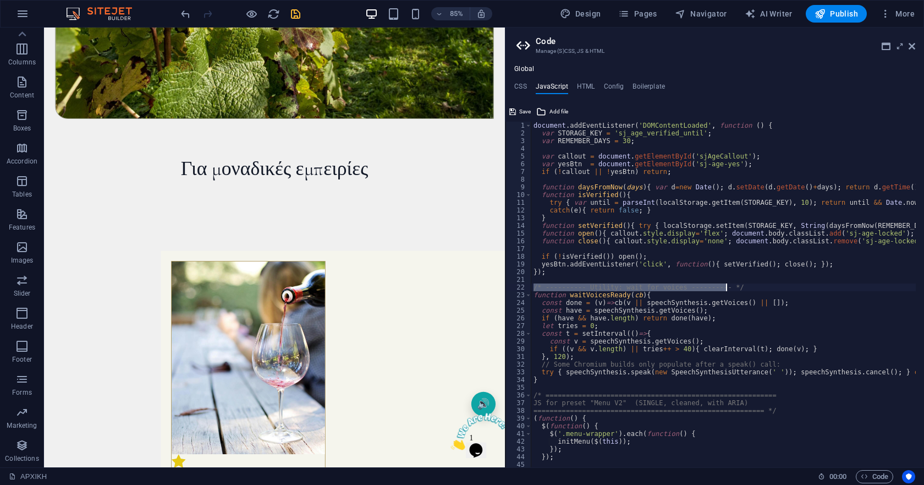
drag, startPoint x: 531, startPoint y: 288, endPoint x: 738, endPoint y: 289, distance: 206.3
type textarea "document.addEventListener('DOMContentLoaded', function () {"
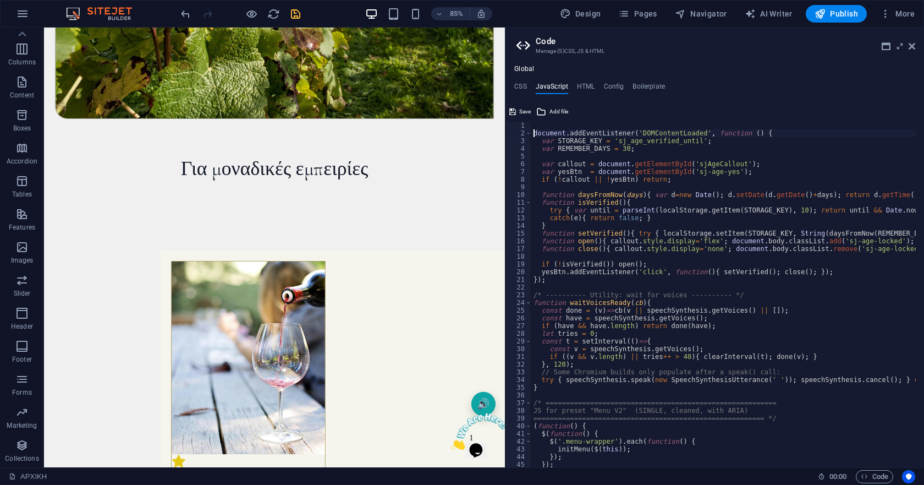
paste textarea "/* ---------- Utility: wait for voices ---------- */"
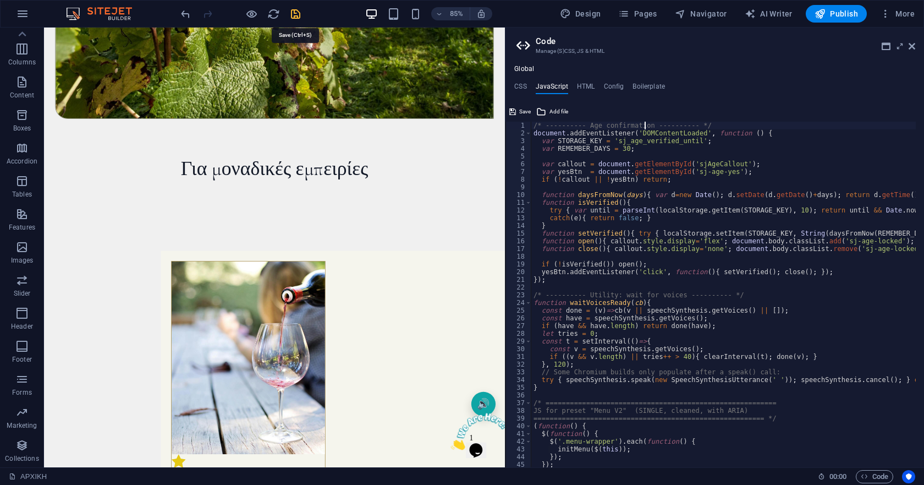
type textarea "/* ---------- Age confirmation ---------- */"
click at [298, 12] on icon "save" at bounding box center [295, 14] width 13 height 13
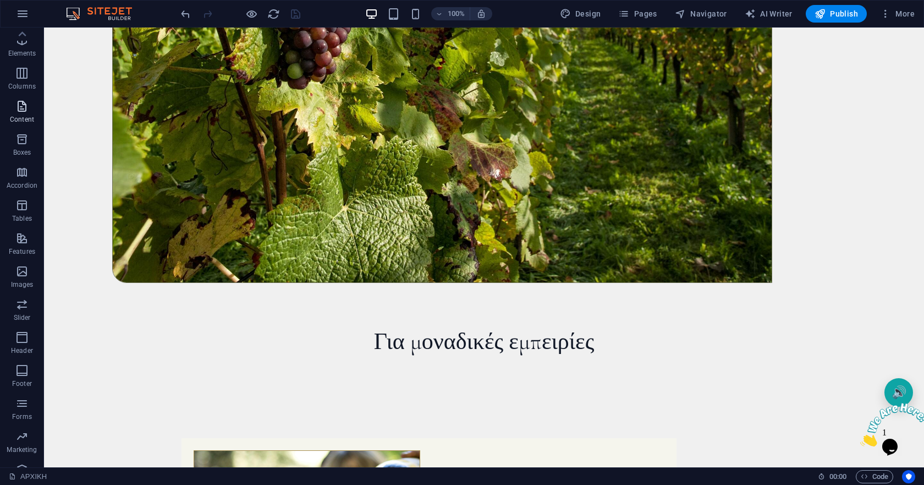
scroll to position [0, 0]
click at [24, 72] on icon "button" at bounding box center [21, 71] width 13 height 13
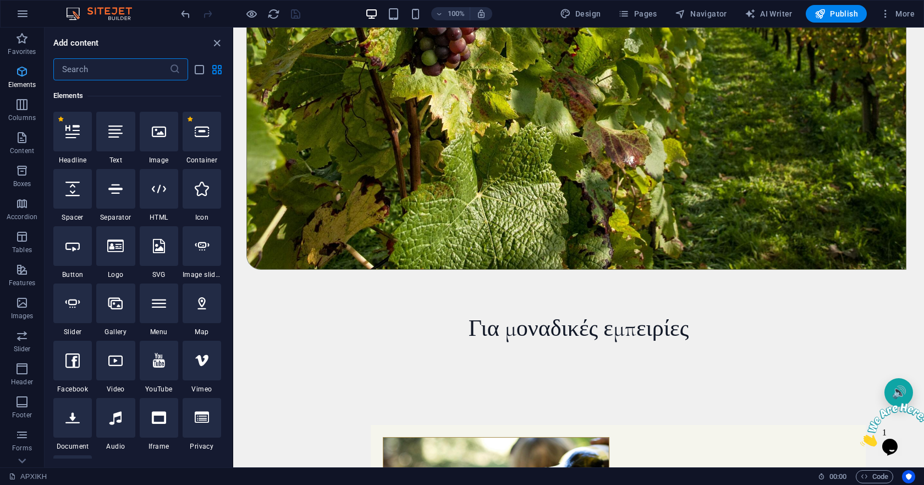
scroll to position [117, 0]
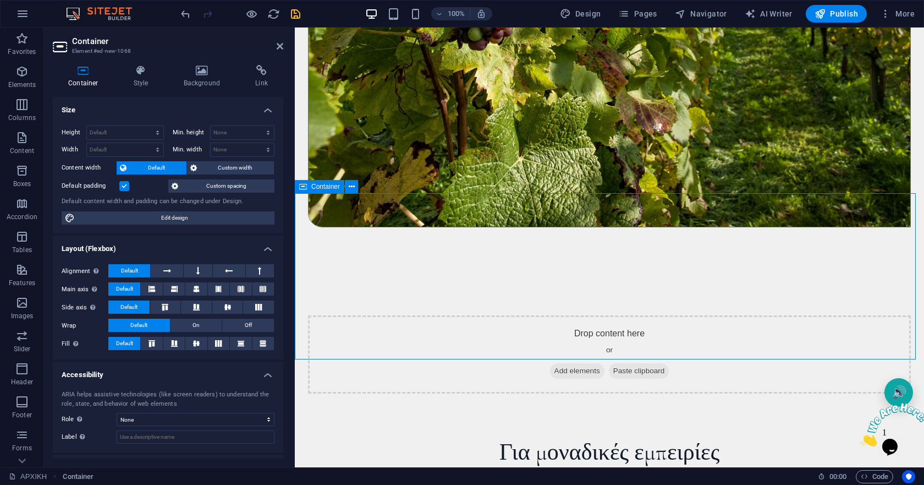
click at [554, 371] on icon at bounding box center [554, 371] width 0 height 0
click at [550, 363] on span "Add elements" at bounding box center [577, 370] width 54 height 15
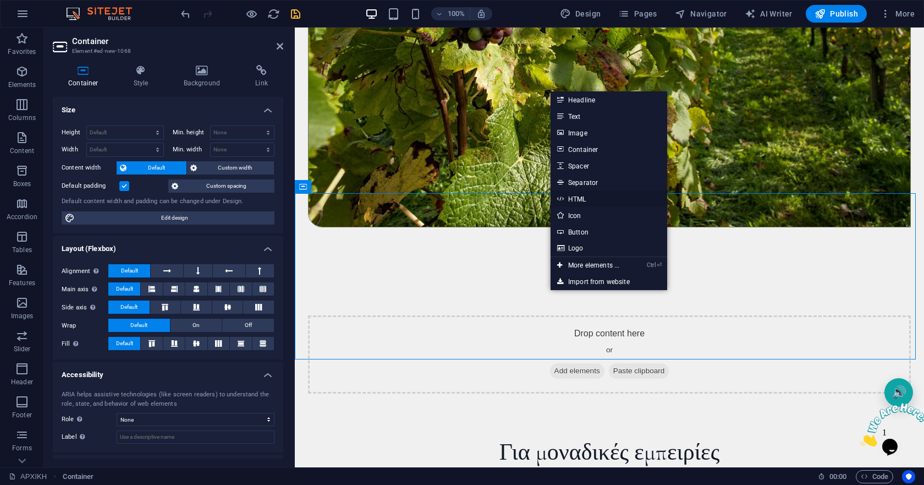
click at [583, 198] on link "HTML" at bounding box center [609, 198] width 117 height 17
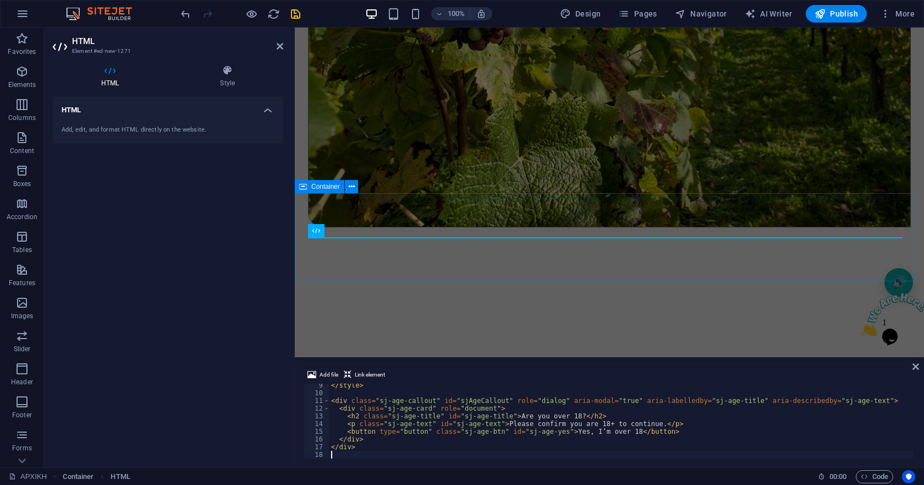
scroll to position [64, 0]
click at [292, 15] on icon "save" at bounding box center [295, 14] width 13 height 13
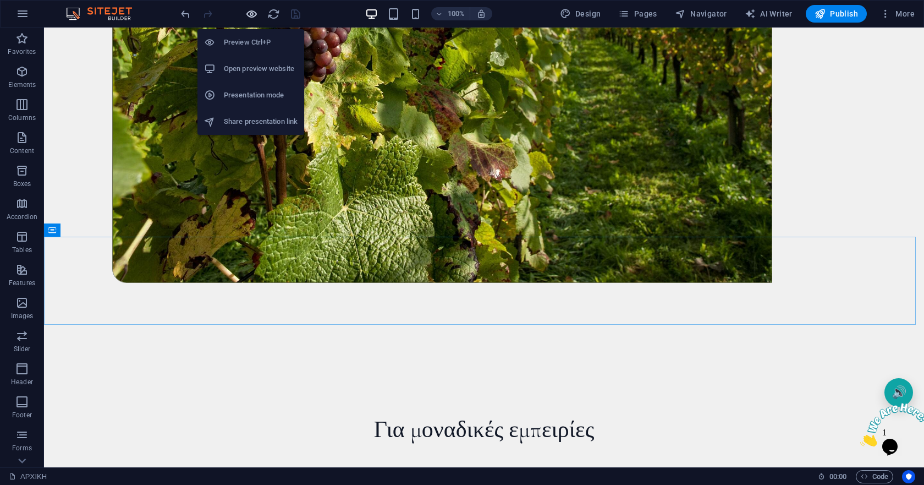
click at [255, 12] on icon "button" at bounding box center [251, 14] width 13 height 13
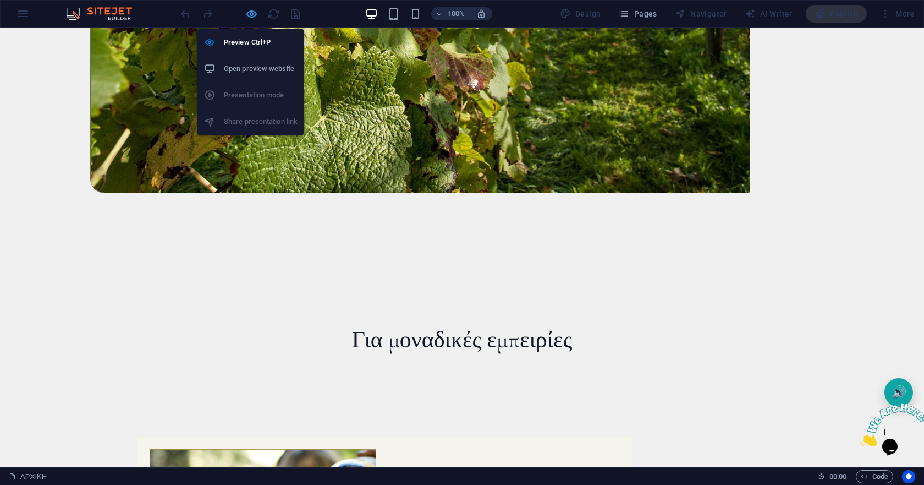
scroll to position [480, 0]
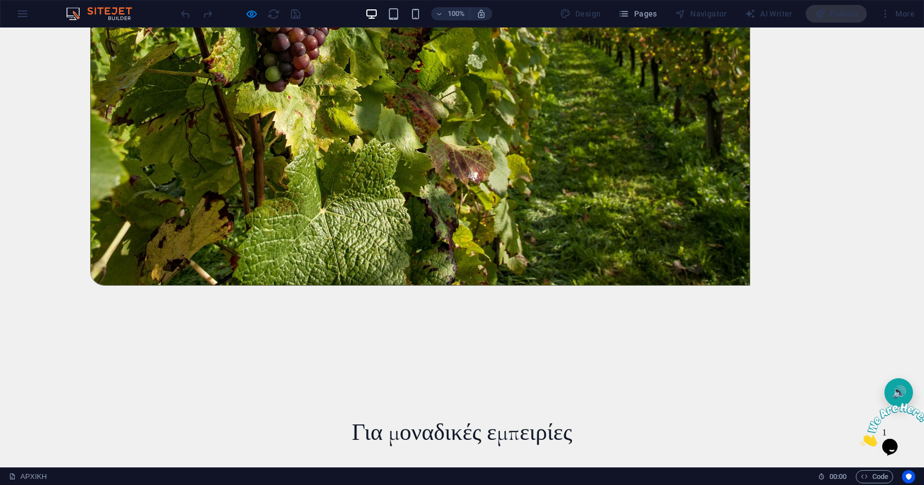
click at [219, 329] on div "Are you over 18? Please confirm you are 18+ to continue. Yes, I’m over 18" at bounding box center [462, 373] width 924 height 88
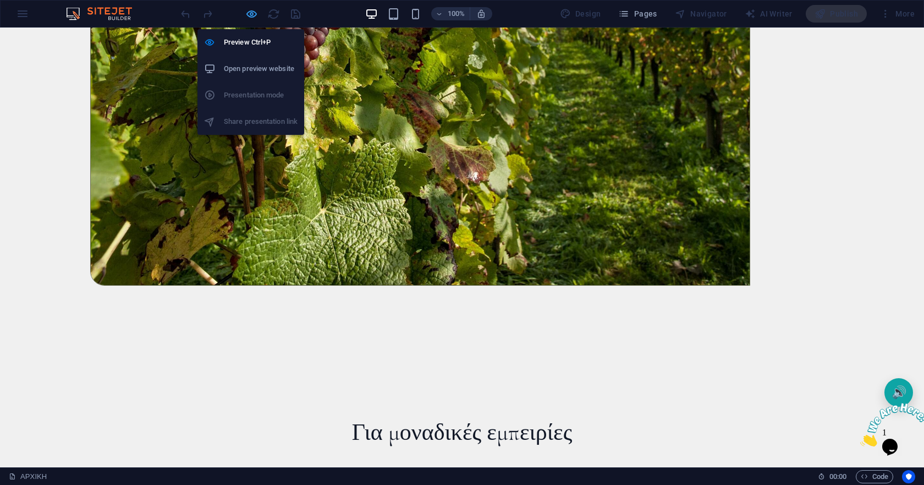
click at [249, 13] on icon "button" at bounding box center [251, 14] width 13 height 13
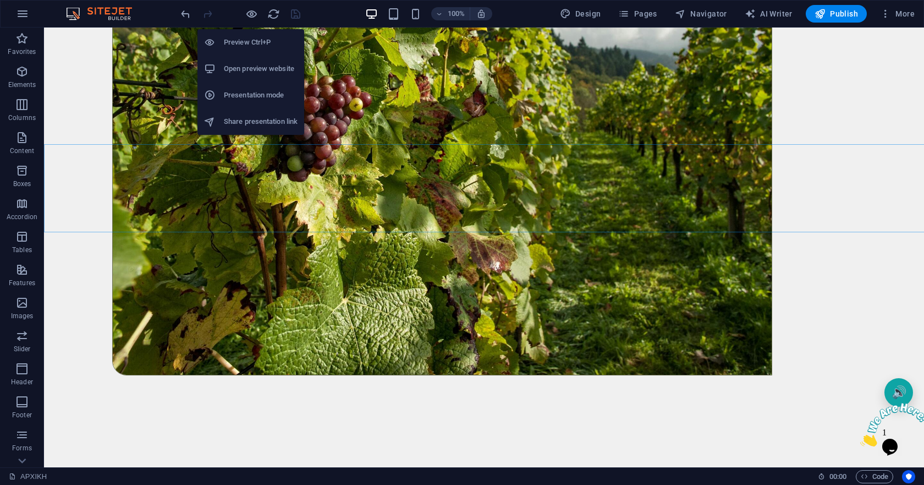
scroll to position [573, 0]
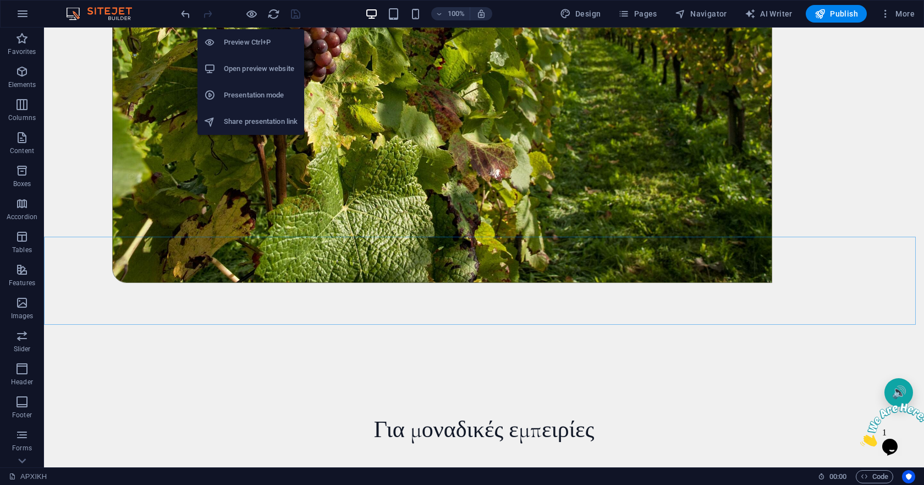
click at [241, 68] on h6 "Open preview website" at bounding box center [261, 68] width 74 height 13
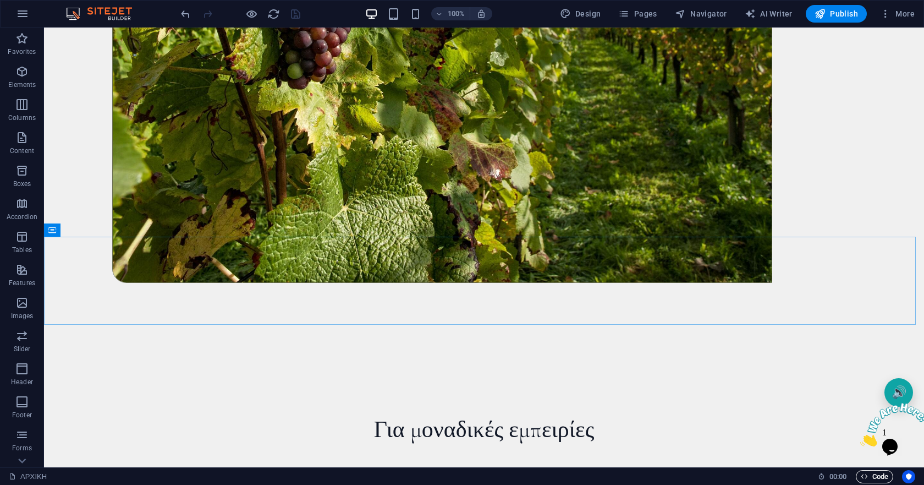
click at [880, 479] on span "Code" at bounding box center [875, 476] width 28 height 13
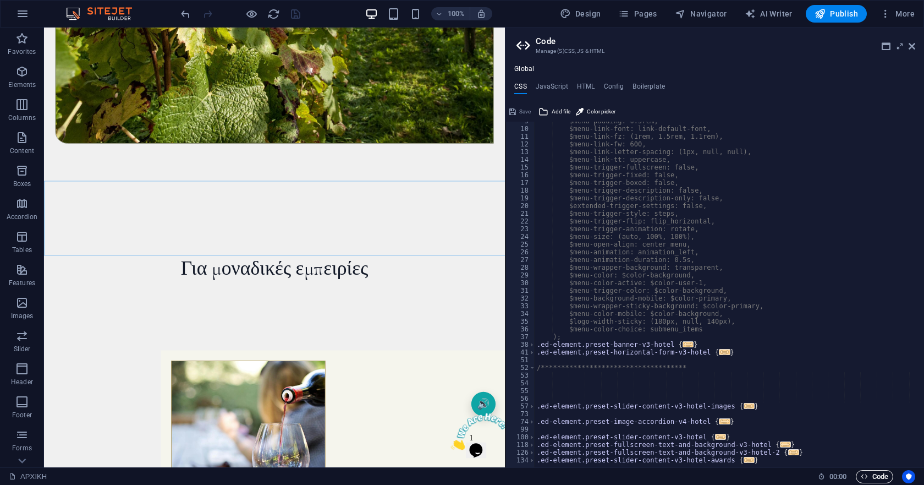
scroll to position [602, 0]
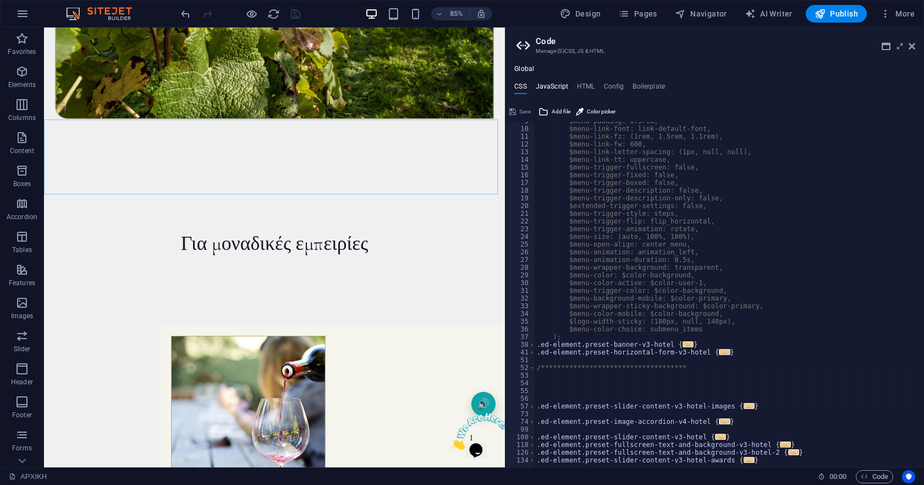
click at [554, 82] on div "**********" at bounding box center [714, 266] width 419 height 402
click at [554, 83] on h4 "JavaScript" at bounding box center [552, 89] width 32 height 12
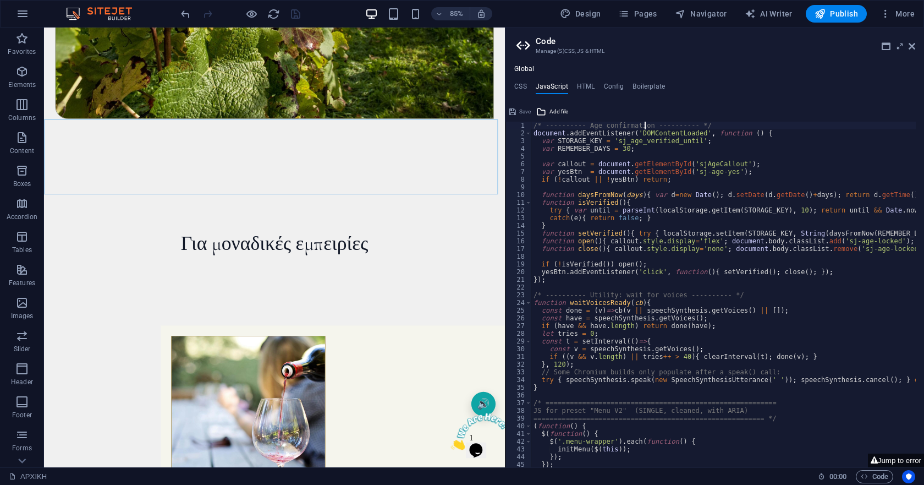
click at [515, 109] on div "Save" at bounding box center [520, 111] width 25 height 13
click at [512, 113] on div "Save" at bounding box center [520, 111] width 25 height 13
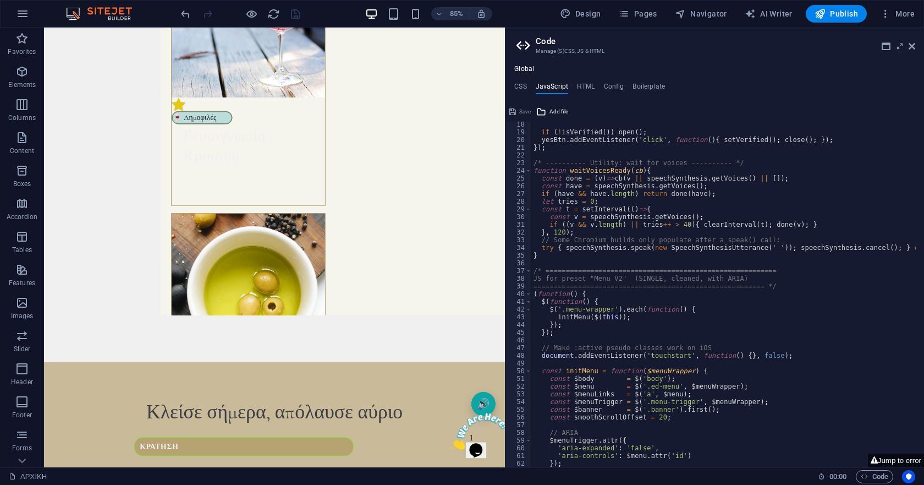
scroll to position [66, 0]
